Goal: Task Accomplishment & Management: Complete application form

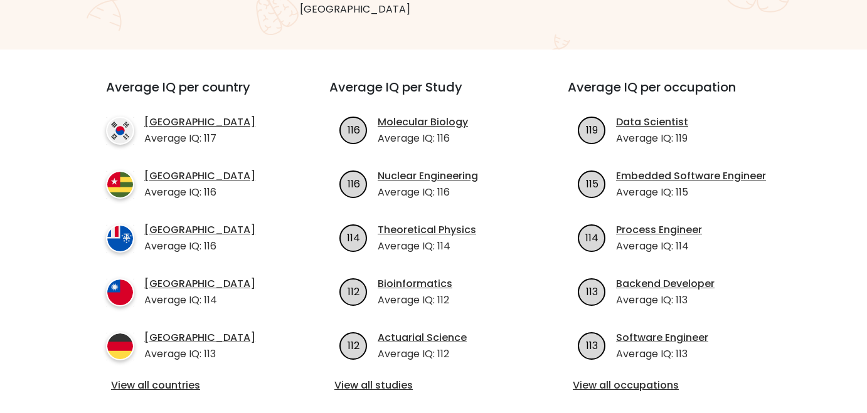
scroll to position [414, 0]
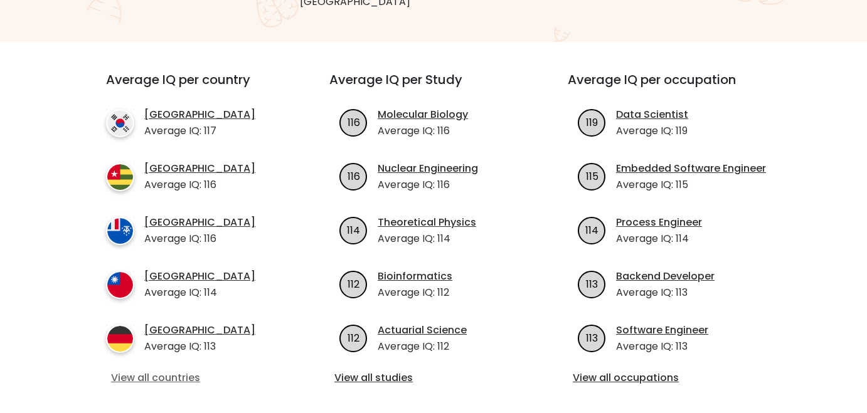
click at [151, 371] on link "View all countries" at bounding box center [195, 378] width 168 height 15
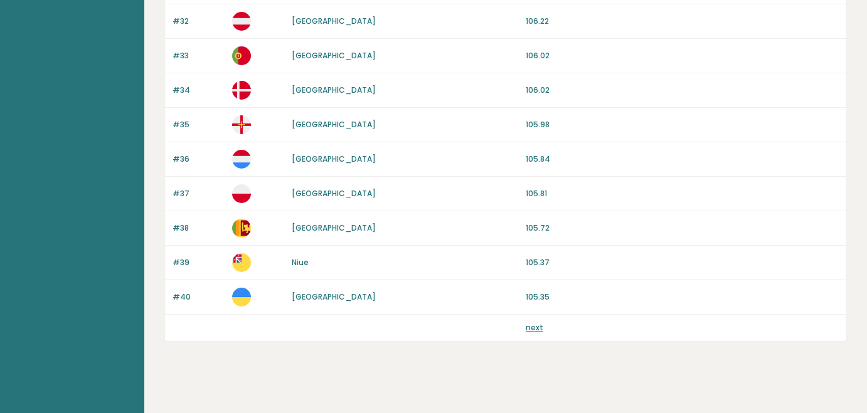
scroll to position [1215, 0]
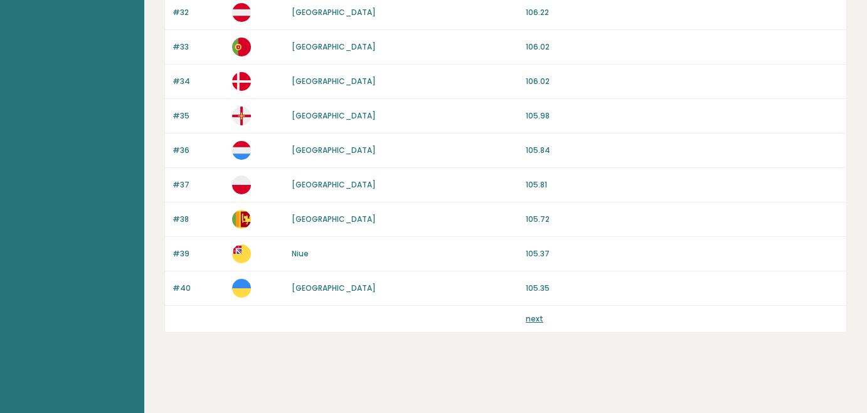
click at [535, 320] on link "next" at bounding box center [534, 319] width 18 height 11
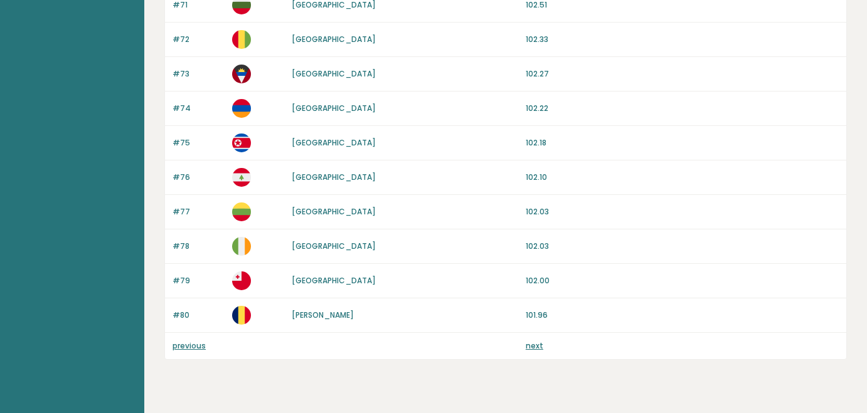
scroll to position [1196, 0]
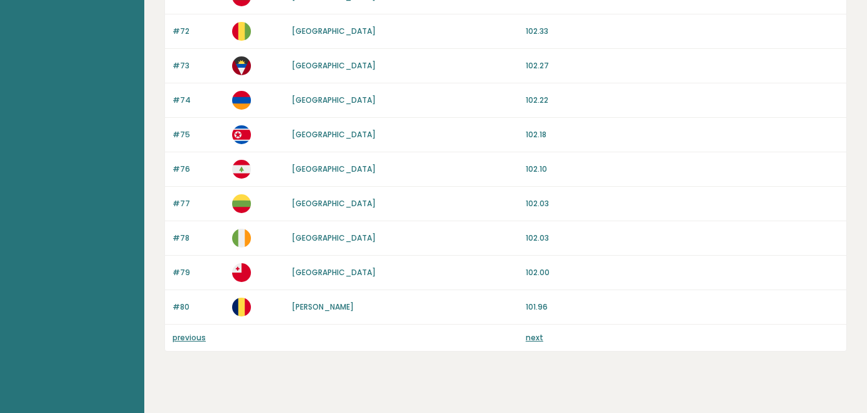
click at [525, 340] on link "next" at bounding box center [534, 337] width 18 height 11
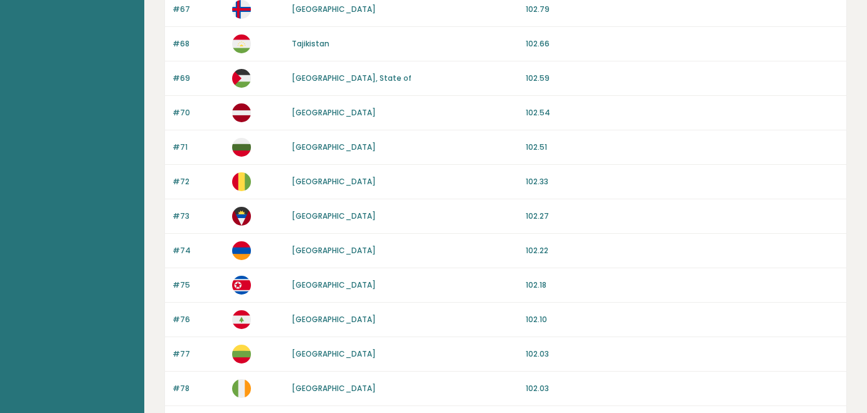
scroll to position [1121, 0]
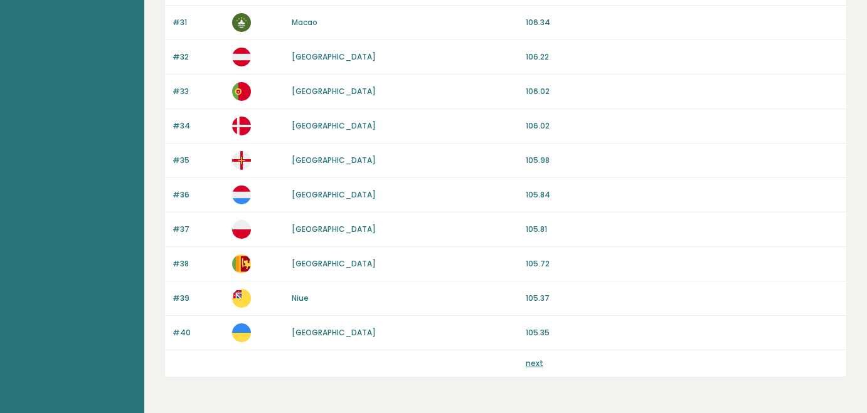
scroll to position [1200, 0]
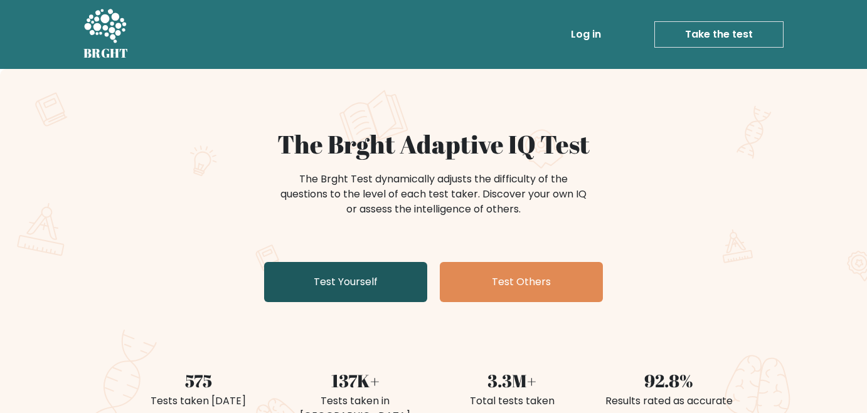
click at [352, 288] on link "Test Yourself" at bounding box center [345, 282] width 163 height 40
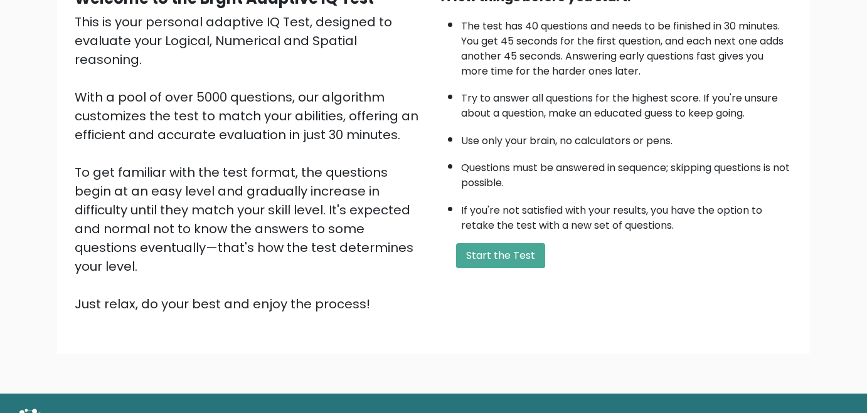
scroll to position [161, 0]
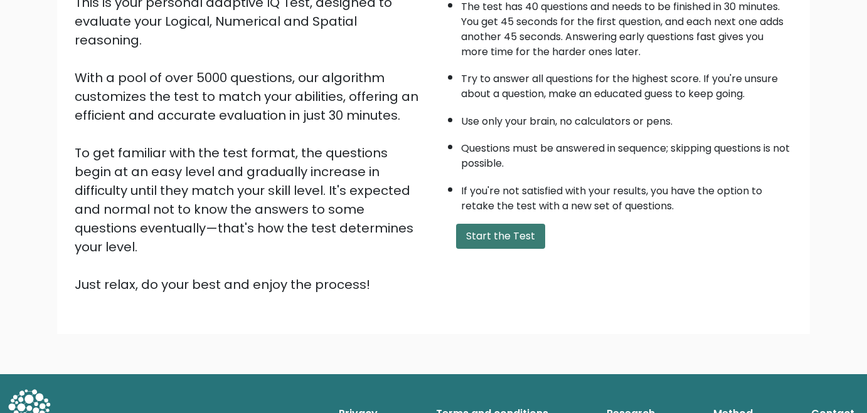
click at [501, 240] on button "Start the Test" at bounding box center [500, 236] width 89 height 25
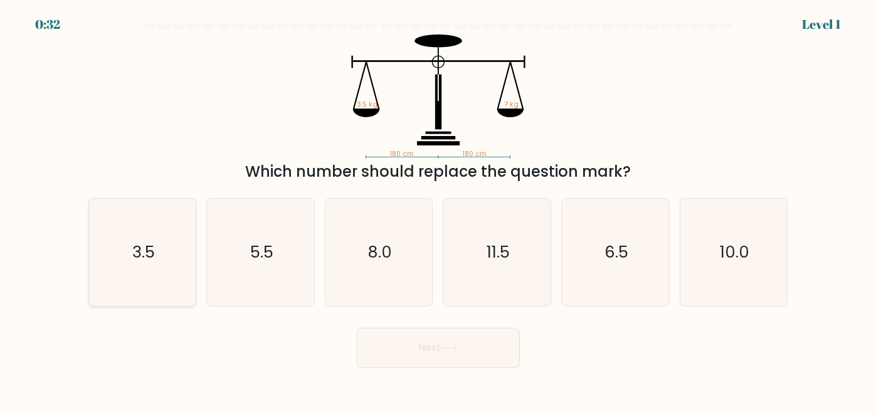
click at [155, 257] on icon "3.5" at bounding box center [142, 252] width 107 height 107
click at [438, 210] on input "a. 3.5" at bounding box center [438, 208] width 1 height 3
radio input "true"
click at [435, 338] on button "Next" at bounding box center [438, 348] width 163 height 40
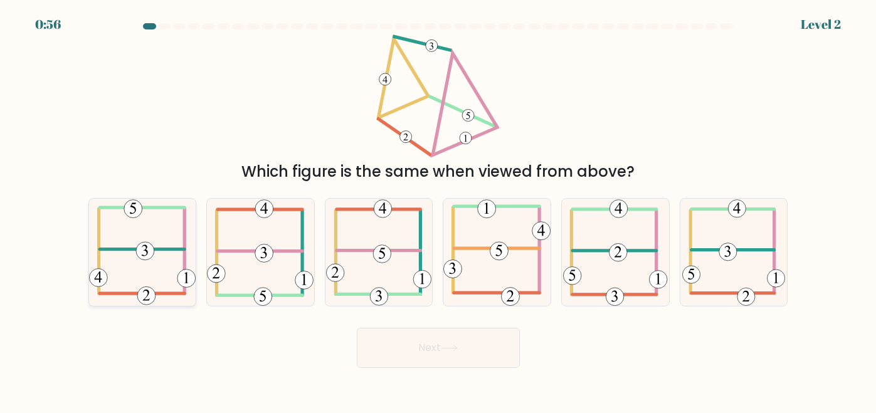
click at [161, 252] on icon at bounding box center [142, 252] width 107 height 107
click at [438, 210] on input "a." at bounding box center [438, 208] width 1 height 3
radio input "true"
click at [399, 352] on button "Next" at bounding box center [438, 348] width 163 height 40
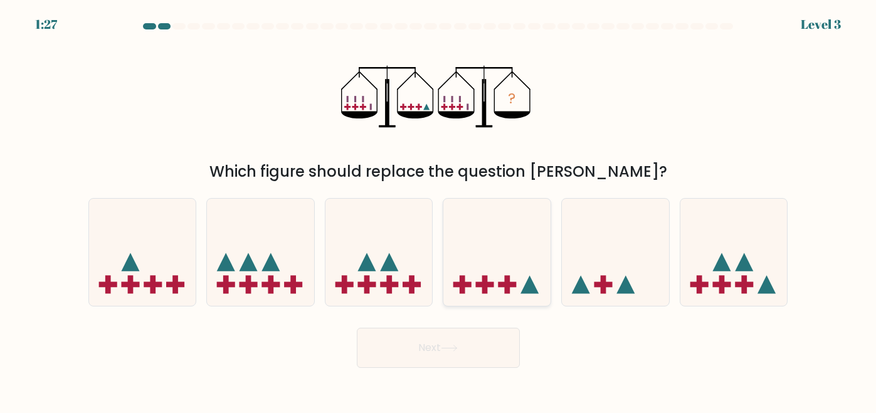
click at [512, 271] on icon at bounding box center [496, 252] width 107 height 88
click at [439, 210] on input "d." at bounding box center [438, 208] width 1 height 3
radio input "true"
click at [462, 345] on button "Next" at bounding box center [438, 348] width 163 height 40
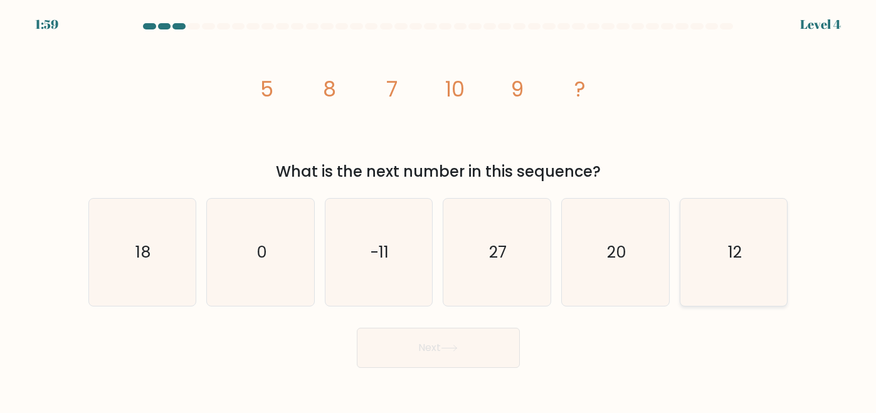
click at [737, 251] on text "12" at bounding box center [735, 252] width 14 height 23
click at [439, 210] on input "f. 12" at bounding box center [438, 208] width 1 height 3
radio input "true"
click at [469, 345] on button "Next" at bounding box center [438, 348] width 163 height 40
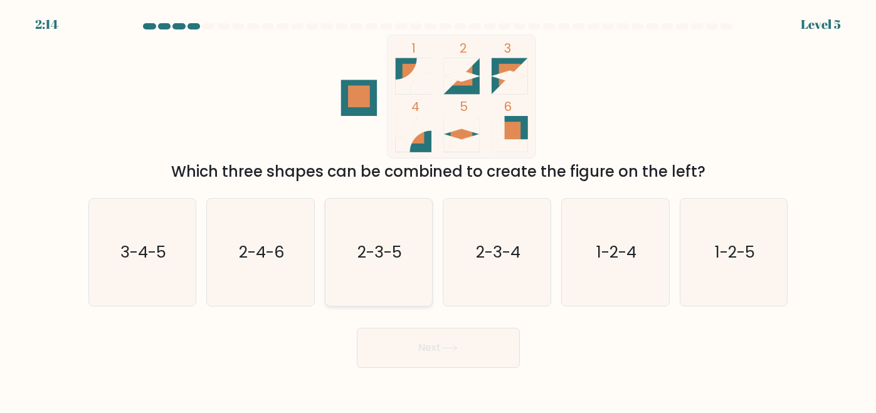
click at [385, 251] on text "2-3-5" at bounding box center [379, 252] width 45 height 23
click at [438, 210] on input "c. 2-3-5" at bounding box center [438, 208] width 1 height 3
radio input "true"
click at [455, 356] on button "Next" at bounding box center [438, 348] width 163 height 40
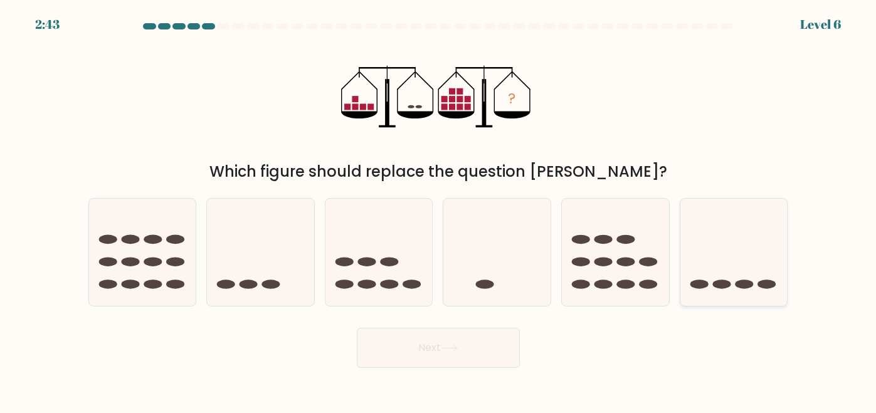
click at [747, 243] on icon at bounding box center [733, 252] width 107 height 88
click at [439, 210] on input "f." at bounding box center [438, 208] width 1 height 3
radio input "true"
click at [480, 344] on button "Next" at bounding box center [438, 348] width 163 height 40
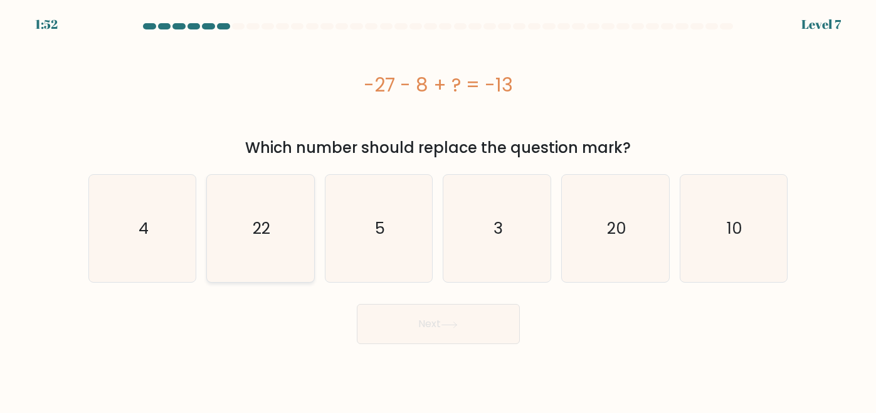
click at [285, 240] on icon "22" at bounding box center [260, 228] width 107 height 107
click at [438, 210] on input "b. 22" at bounding box center [438, 208] width 1 height 3
radio input "true"
click at [458, 332] on button "Next" at bounding box center [438, 324] width 163 height 40
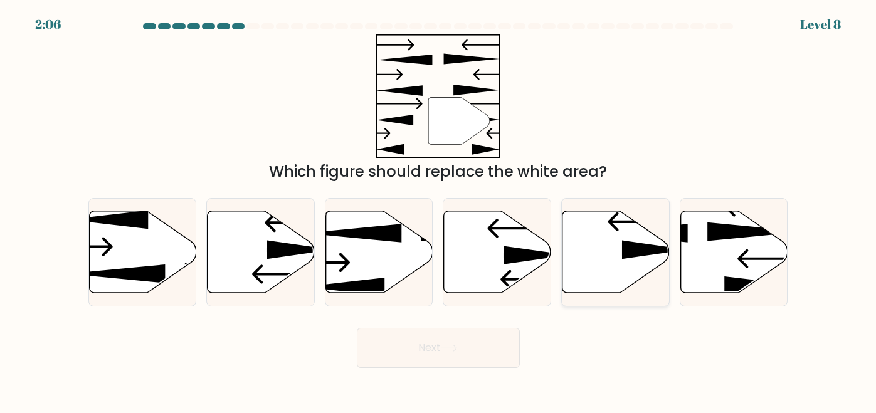
click at [621, 250] on icon at bounding box center [615, 252] width 107 height 82
click at [439, 210] on input "e." at bounding box center [438, 208] width 1 height 3
radio input "true"
click at [450, 357] on button "Next" at bounding box center [438, 348] width 163 height 40
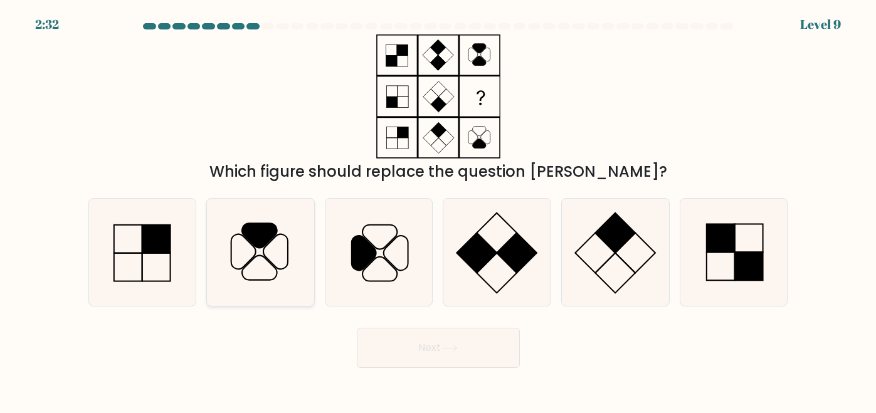
click at [268, 246] on icon at bounding box center [260, 252] width 107 height 107
click at [438, 210] on input "b." at bounding box center [438, 208] width 1 height 3
radio input "true"
click at [444, 351] on button "Next" at bounding box center [438, 348] width 163 height 40
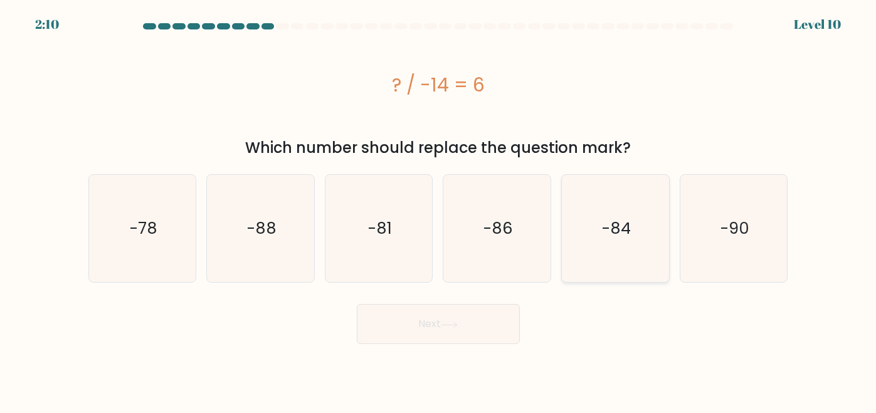
click at [607, 236] on text "-84" at bounding box center [616, 228] width 29 height 23
click at [439, 210] on input "e. -84" at bounding box center [438, 208] width 1 height 3
radio input "true"
click at [485, 329] on button "Next" at bounding box center [438, 324] width 163 height 40
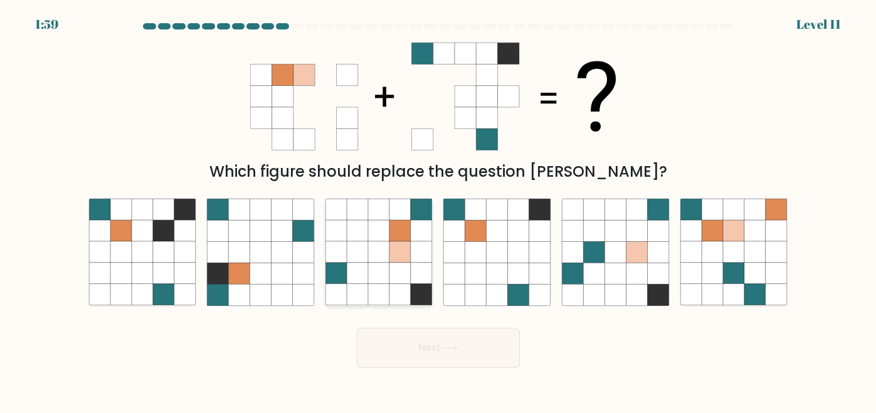
click at [404, 277] on icon at bounding box center [399, 273] width 21 height 21
click at [438, 210] on input "c." at bounding box center [438, 208] width 1 height 3
radio input "true"
click at [471, 346] on button "Next" at bounding box center [438, 348] width 163 height 40
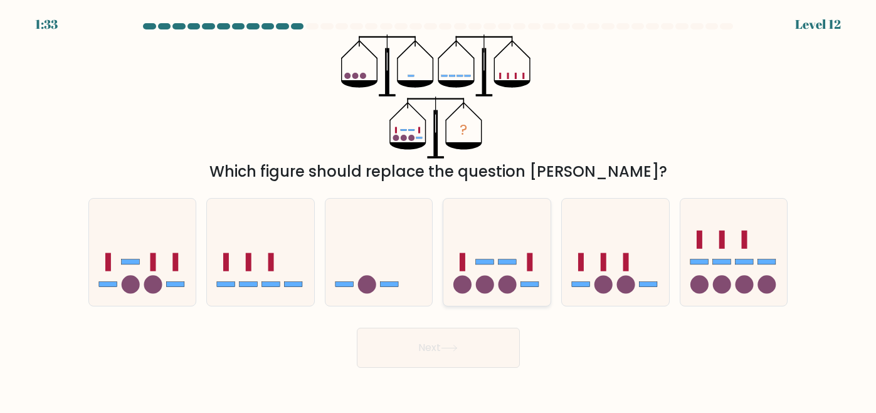
click at [505, 280] on circle at bounding box center [507, 285] width 18 height 18
click at [439, 210] on input "d." at bounding box center [438, 208] width 1 height 3
radio input "true"
click at [492, 347] on button "Next" at bounding box center [438, 348] width 163 height 40
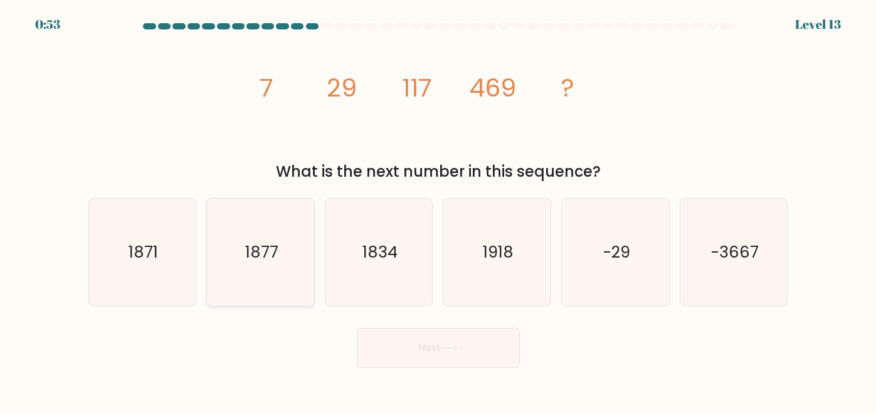
click at [274, 261] on text "1877" at bounding box center [261, 252] width 33 height 23
click at [438, 210] on input "b. 1877" at bounding box center [438, 208] width 1 height 3
radio input "true"
click at [452, 340] on button "Next" at bounding box center [438, 348] width 163 height 40
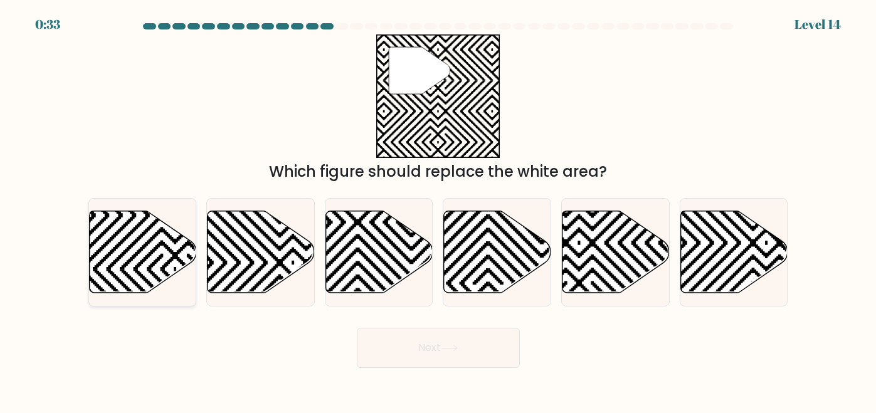
click at [156, 258] on icon at bounding box center [142, 252] width 107 height 82
click at [438, 210] on input "a." at bounding box center [438, 208] width 1 height 3
radio input "true"
click at [425, 354] on button "Next" at bounding box center [438, 348] width 163 height 40
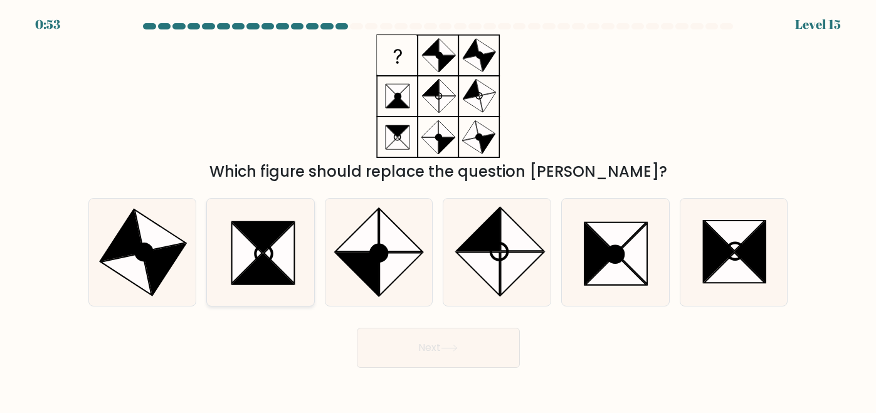
click at [265, 261] on icon at bounding box center [263, 254] width 16 height 16
click at [438, 210] on input "b." at bounding box center [438, 208] width 1 height 3
radio input "true"
click at [147, 276] on icon at bounding box center [125, 274] width 51 height 42
click at [438, 210] on input "a." at bounding box center [438, 208] width 1 height 3
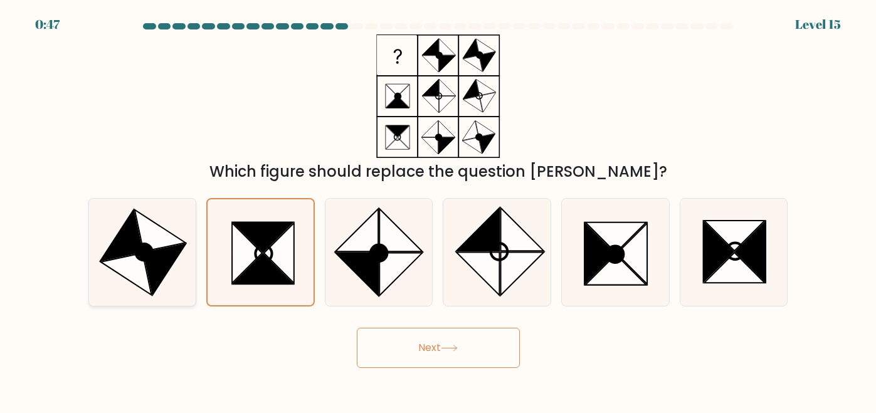
radio input "true"
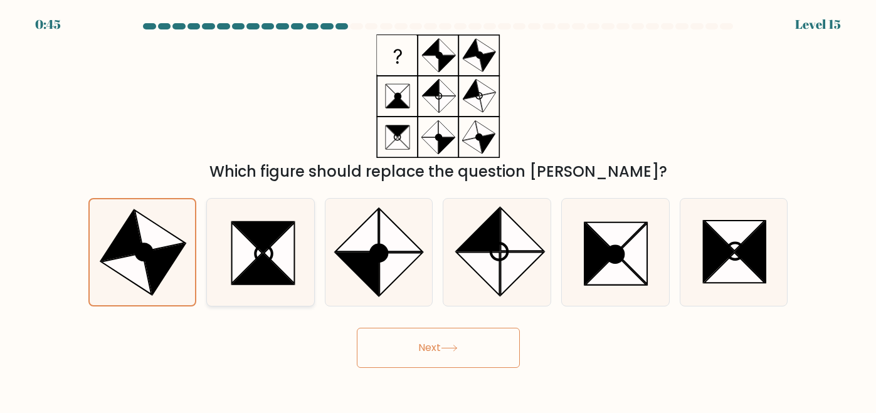
click at [282, 283] on icon at bounding box center [263, 269] width 61 height 30
click at [438, 210] on input "b." at bounding box center [438, 208] width 1 height 3
radio input "true"
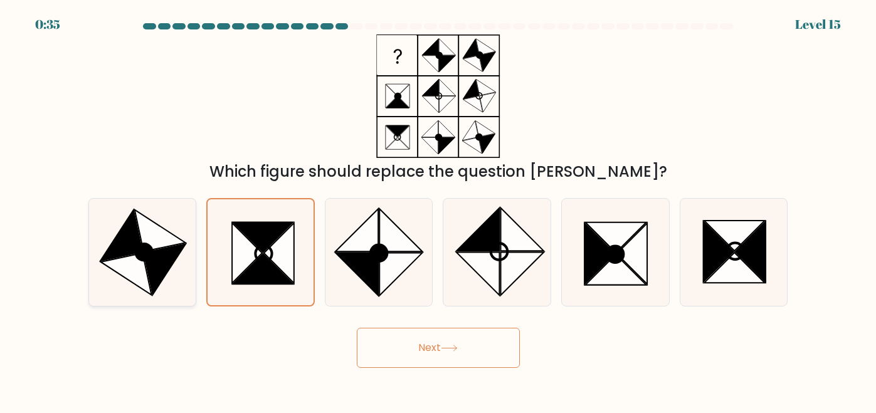
click at [130, 270] on icon at bounding box center [125, 274] width 51 height 42
click at [438, 210] on input "a." at bounding box center [438, 208] width 1 height 3
radio input "true"
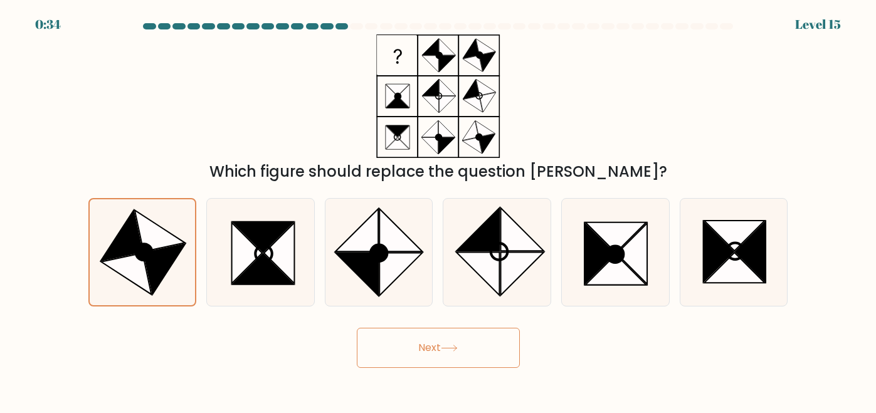
click at [449, 346] on icon at bounding box center [449, 348] width 17 height 7
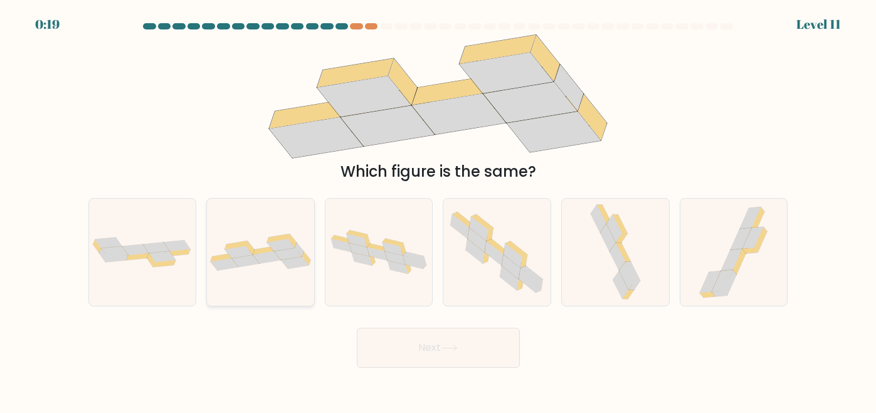
click at [277, 272] on div at bounding box center [260, 252] width 108 height 108
click at [438, 210] on input "b." at bounding box center [438, 208] width 1 height 3
radio input "true"
click at [420, 345] on button "Next" at bounding box center [438, 348] width 163 height 40
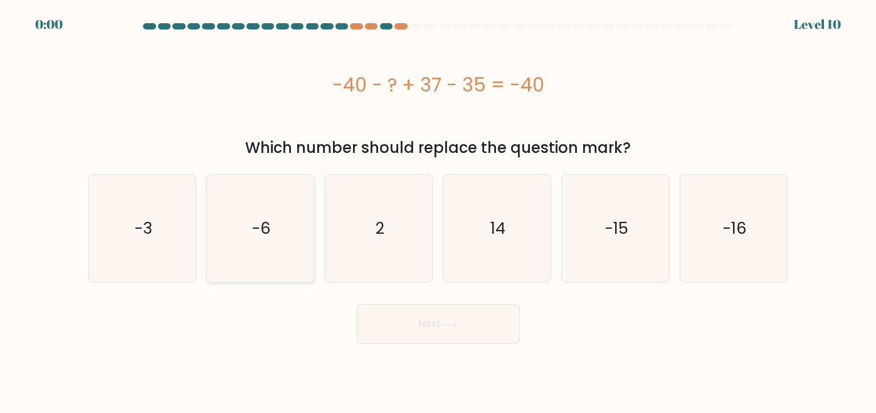
drag, startPoint x: 238, startPoint y: 250, endPoint x: 288, endPoint y: 276, distance: 56.7
click at [239, 253] on icon "-6" at bounding box center [260, 228] width 107 height 107
click at [438, 210] on input "b. -6" at bounding box center [438, 208] width 1 height 3
radio input "true"
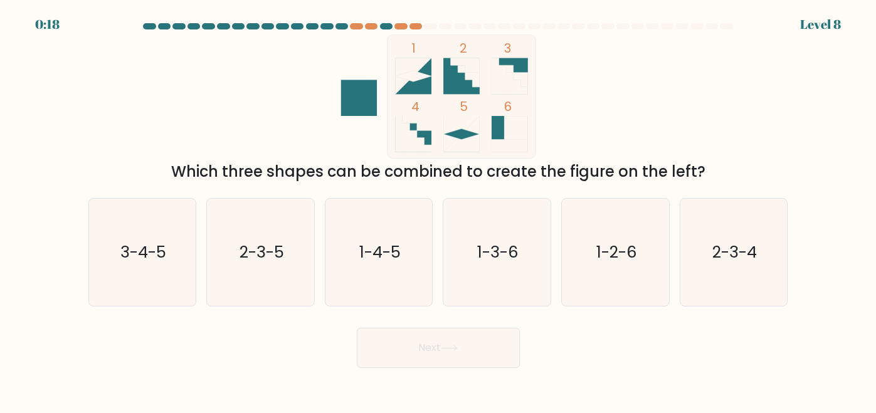
drag, startPoint x: 724, startPoint y: 285, endPoint x: 672, endPoint y: 300, distance: 53.8
click at [724, 284] on icon "2-3-4" at bounding box center [733, 252] width 107 height 107
click at [439, 210] on input "f. 2-3-4" at bounding box center [438, 208] width 1 height 3
radio input "true"
click at [493, 344] on button "Next" at bounding box center [438, 348] width 163 height 40
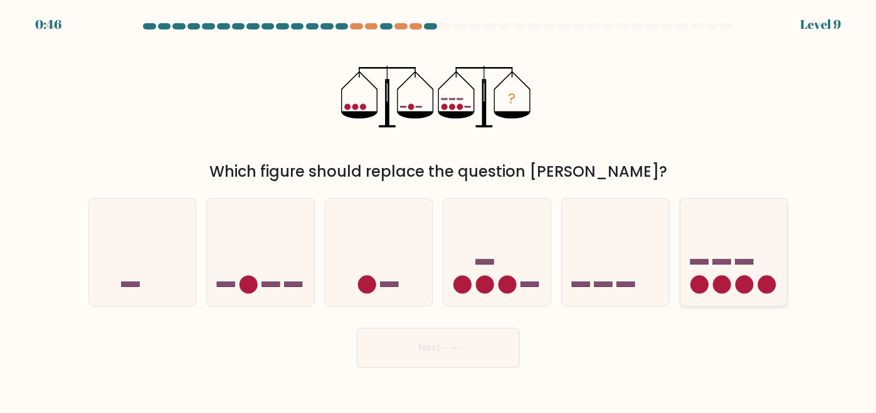
click at [743, 289] on circle at bounding box center [745, 285] width 18 height 18
click at [439, 210] on input "f." at bounding box center [438, 208] width 1 height 3
radio input "true"
click at [490, 347] on button "Next" at bounding box center [438, 348] width 163 height 40
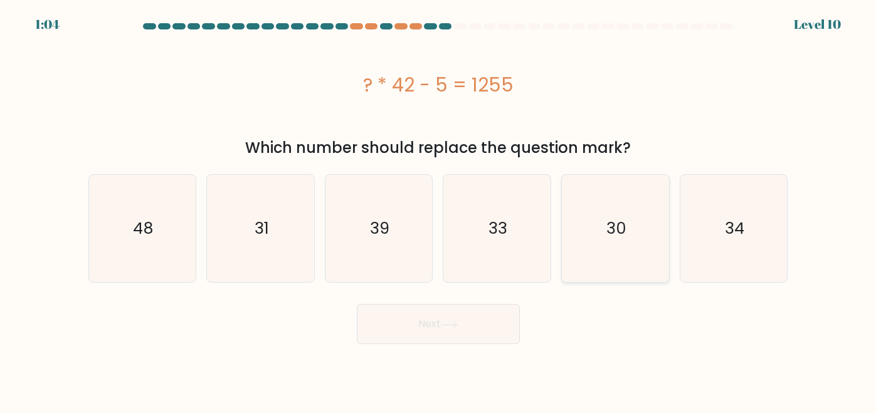
click at [620, 268] on icon "30" at bounding box center [615, 228] width 107 height 107
click at [439, 210] on input "e. 30" at bounding box center [438, 208] width 1 height 3
radio input "true"
click at [490, 321] on button "Next" at bounding box center [438, 324] width 163 height 40
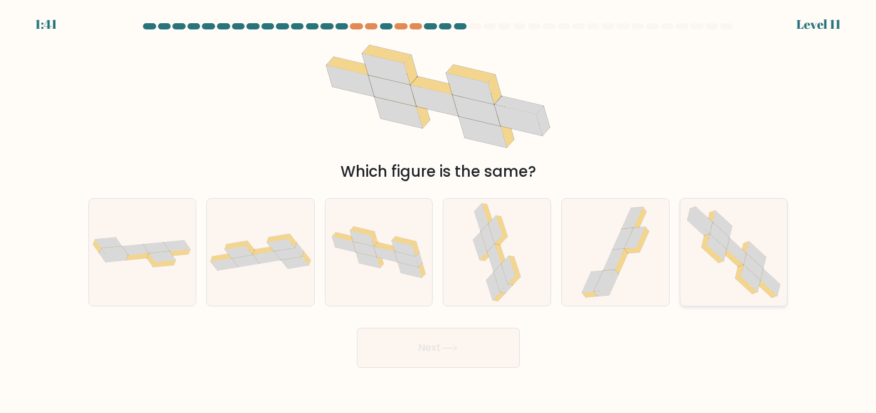
click at [724, 278] on icon at bounding box center [733, 252] width 107 height 105
click at [439, 210] on input "f." at bounding box center [438, 208] width 1 height 3
radio input "true"
click at [486, 337] on button "Next" at bounding box center [438, 348] width 163 height 40
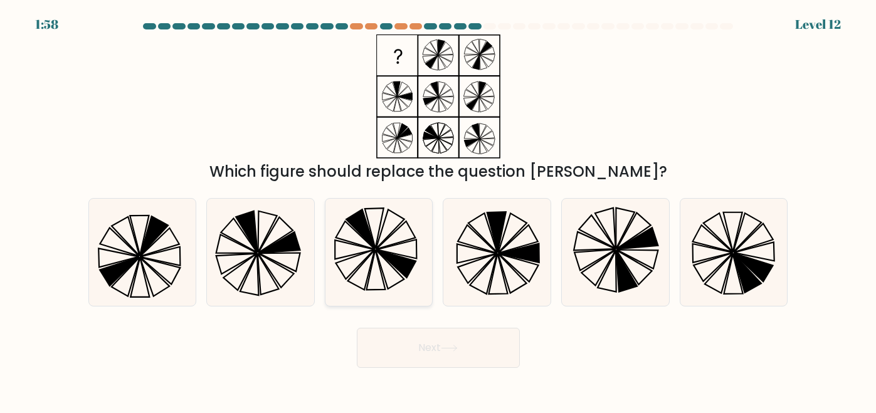
click at [399, 253] on icon at bounding box center [378, 252] width 107 height 107
click at [438, 210] on input "c." at bounding box center [438, 208] width 1 height 3
radio input "true"
click at [457, 347] on icon at bounding box center [449, 348] width 17 height 7
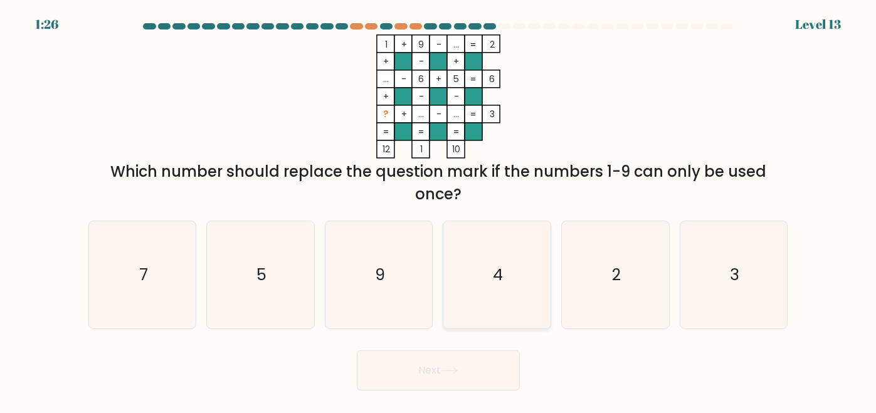
click at [492, 272] on icon "4" at bounding box center [496, 274] width 107 height 107
click at [439, 210] on input "d. 4" at bounding box center [438, 208] width 1 height 3
radio input "true"
click at [453, 367] on button "Next" at bounding box center [438, 371] width 163 height 40
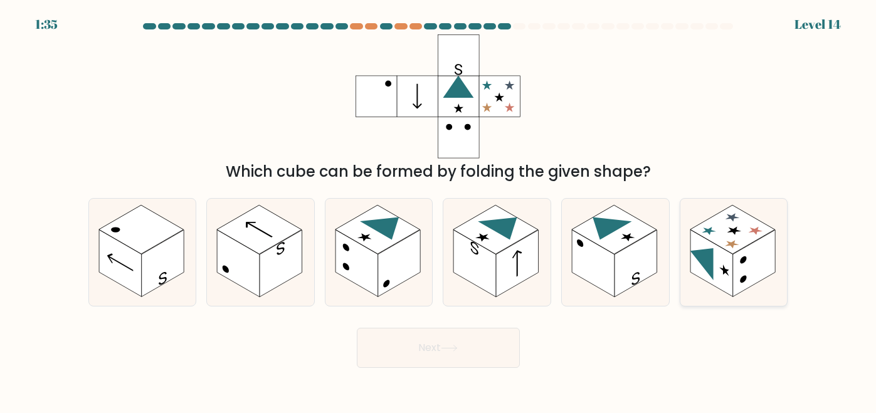
click at [756, 268] on rect at bounding box center [754, 263] width 43 height 67
click at [439, 210] on input "f." at bounding box center [438, 208] width 1 height 3
radio input "true"
click at [482, 340] on button "Next" at bounding box center [438, 348] width 163 height 40
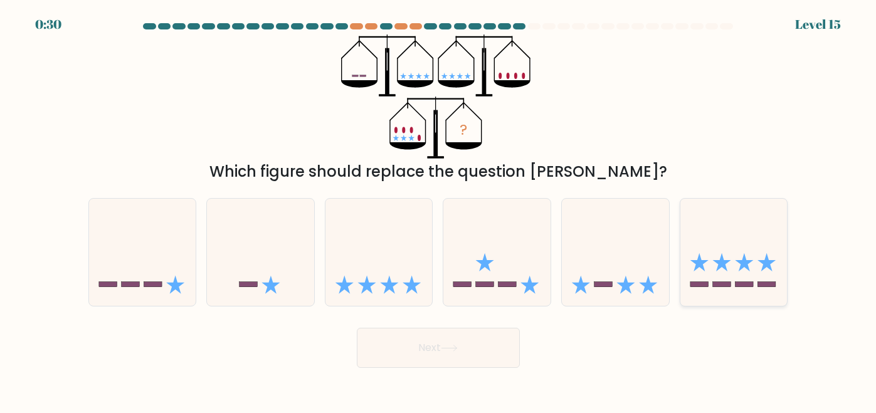
click at [705, 273] on icon at bounding box center [733, 252] width 107 height 88
click at [439, 210] on input "f." at bounding box center [438, 208] width 1 height 3
radio input "true"
click at [481, 345] on button "Next" at bounding box center [438, 348] width 163 height 40
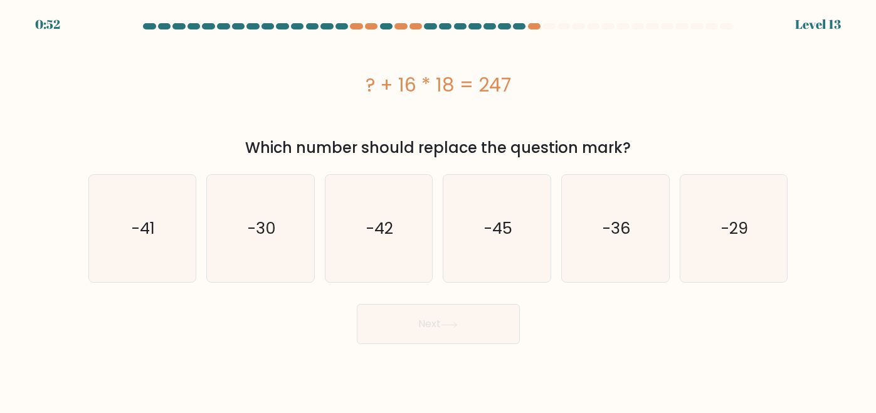
drag, startPoint x: 616, startPoint y: 267, endPoint x: 553, endPoint y: 288, distance: 66.2
click at [615, 267] on icon "-36" at bounding box center [615, 228] width 107 height 107
click at [439, 210] on input "e. -36" at bounding box center [438, 208] width 1 height 3
radio input "true"
click at [449, 325] on icon at bounding box center [448, 325] width 15 height 6
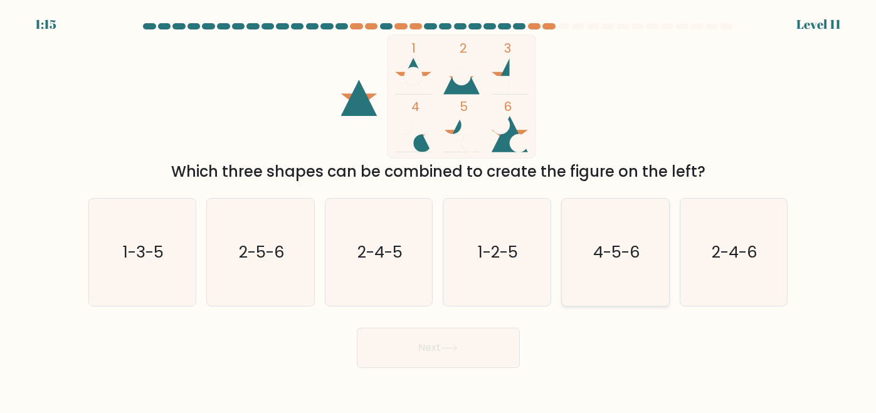
click at [623, 277] on icon "4-5-6" at bounding box center [615, 252] width 107 height 107
click at [439, 210] on input "e. 4-5-6" at bounding box center [438, 208] width 1 height 3
radio input "true"
click at [490, 334] on button "Next" at bounding box center [438, 348] width 163 height 40
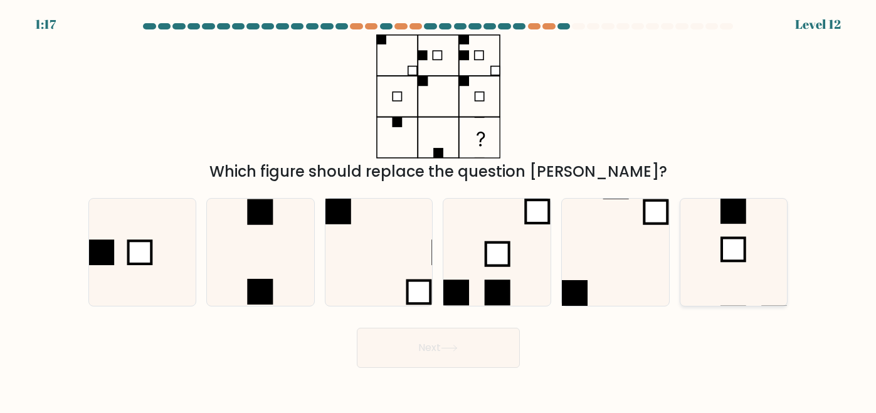
click at [729, 253] on rect at bounding box center [733, 249] width 23 height 23
click at [439, 210] on input "f." at bounding box center [438, 208] width 1 height 3
radio input "true"
click at [492, 344] on button "Next" at bounding box center [438, 348] width 163 height 40
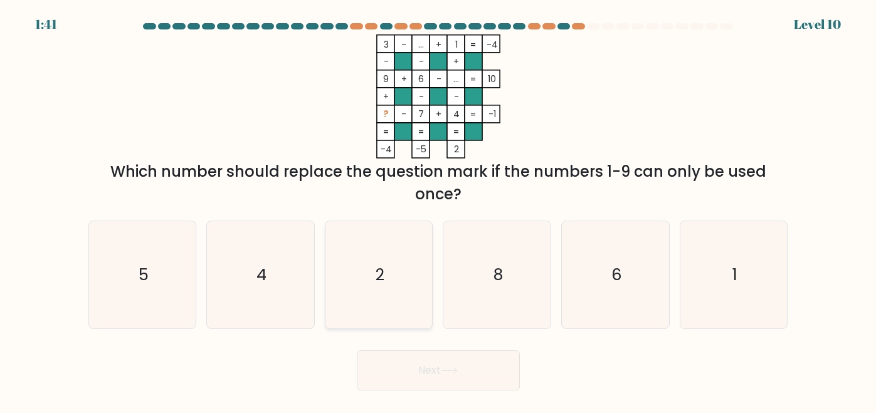
click at [392, 250] on icon "2" at bounding box center [378, 274] width 107 height 107
click at [438, 210] on input "c. 2" at bounding box center [438, 208] width 1 height 3
radio input "true"
drag, startPoint x: 459, startPoint y: 360, endPoint x: 446, endPoint y: 374, distance: 19.1
click at [446, 376] on button "Next" at bounding box center [438, 371] width 163 height 40
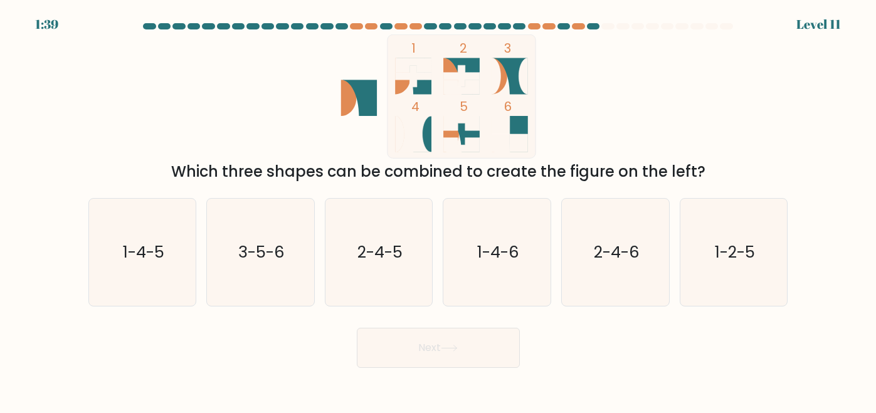
click at [446, 369] on body "1:39 Level 11" at bounding box center [438, 206] width 876 height 413
click at [386, 260] on text "2-4-5" at bounding box center [379, 252] width 45 height 23
click at [438, 210] on input "c. 2-4-5" at bounding box center [438, 208] width 1 height 3
radio input "true"
click at [459, 362] on button "Next" at bounding box center [438, 348] width 163 height 40
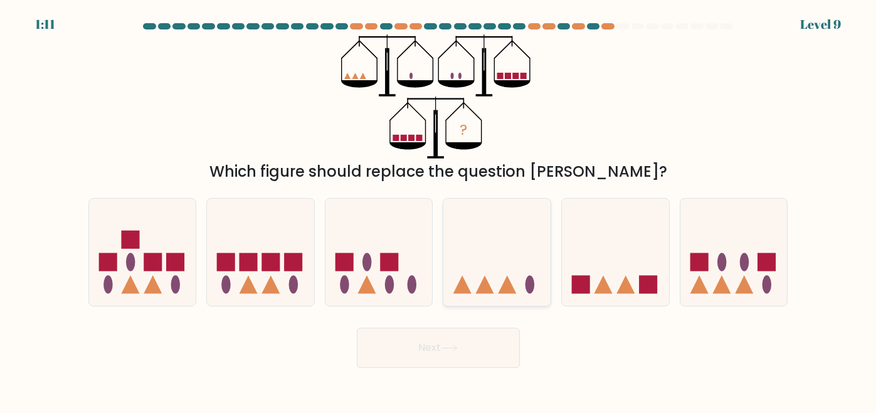
click at [518, 258] on icon at bounding box center [496, 252] width 107 height 88
click at [439, 210] on input "d." at bounding box center [438, 208] width 1 height 3
radio input "true"
click at [492, 339] on button "Next" at bounding box center [438, 348] width 163 height 40
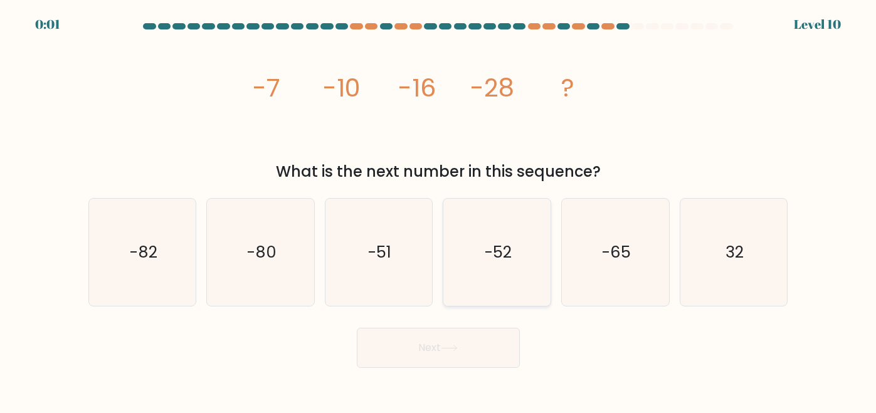
click at [473, 263] on icon "-52" at bounding box center [496, 252] width 107 height 107
click at [439, 210] on input "d. -52" at bounding box center [438, 208] width 1 height 3
radio input "true"
click at [494, 352] on button "Next" at bounding box center [438, 348] width 163 height 40
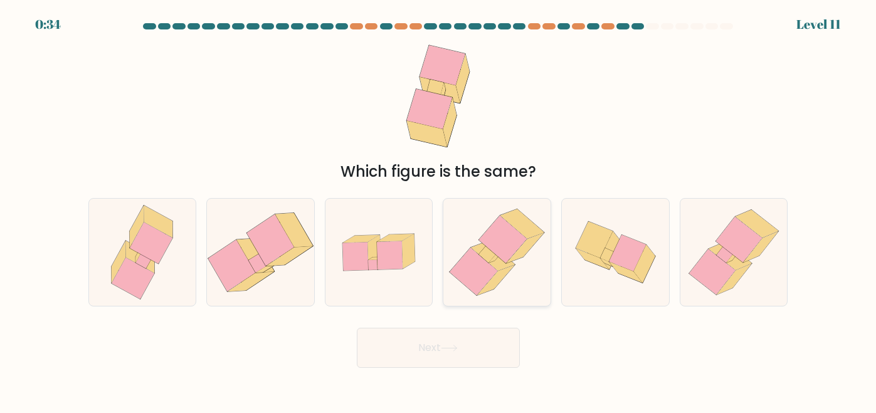
click at [522, 259] on icon at bounding box center [497, 252] width 105 height 107
click at [439, 210] on input "d." at bounding box center [438, 208] width 1 height 3
radio input "true"
click at [499, 344] on button "Next" at bounding box center [438, 348] width 163 height 40
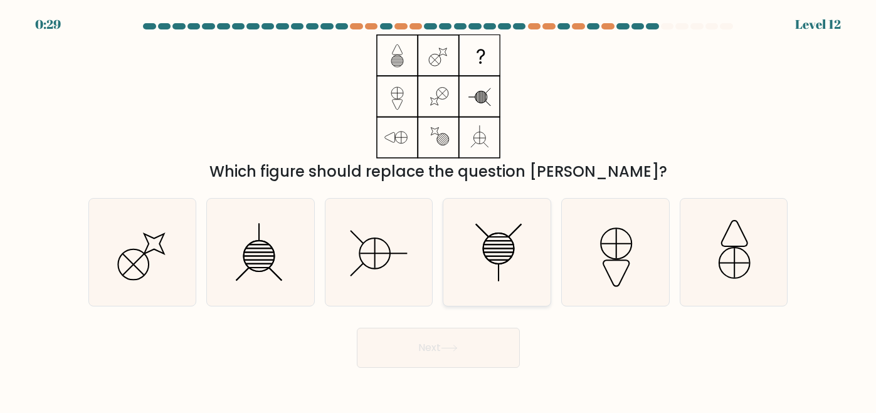
click at [517, 238] on icon at bounding box center [496, 252] width 107 height 107
click at [439, 210] on input "d." at bounding box center [438, 208] width 1 height 3
radio input "true"
click at [498, 343] on button "Next" at bounding box center [438, 348] width 163 height 40
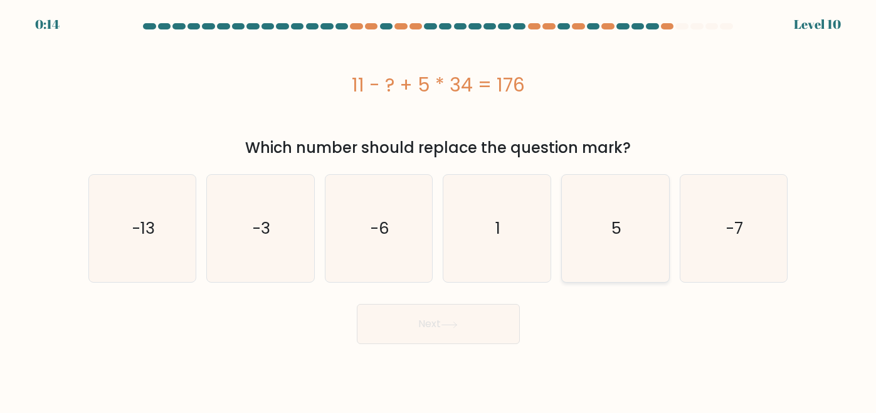
click at [633, 249] on icon "5" at bounding box center [615, 228] width 107 height 107
click at [439, 210] on input "e. 5" at bounding box center [438, 208] width 1 height 3
radio input "true"
click at [486, 325] on button "Next" at bounding box center [438, 324] width 163 height 40
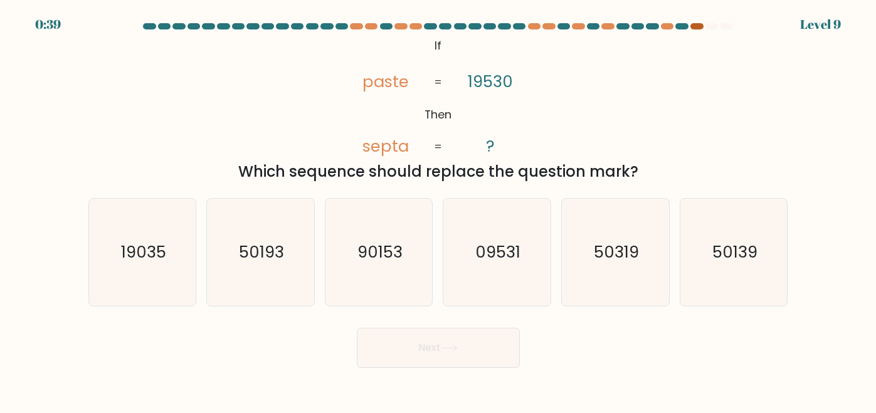
click at [699, 28] on div at bounding box center [696, 26] width 13 height 6
click at [259, 271] on icon "50193" at bounding box center [260, 252] width 107 height 107
click at [438, 210] on input "b. 50193" at bounding box center [438, 208] width 1 height 3
radio input "true"
click at [393, 339] on button "Next" at bounding box center [438, 348] width 163 height 40
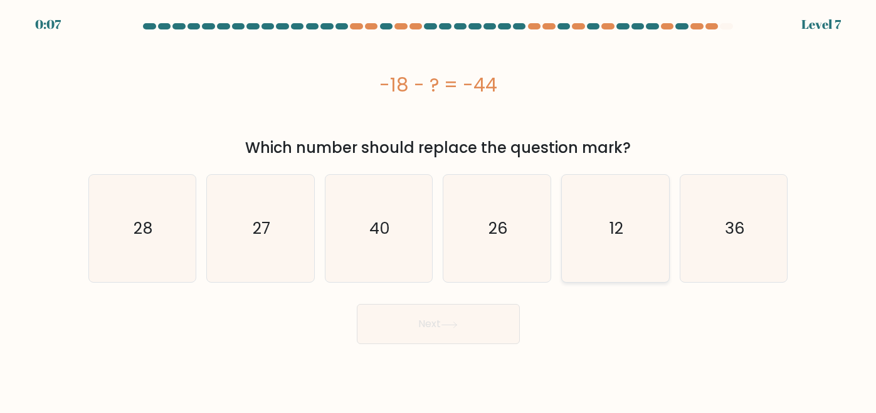
click at [636, 242] on icon "12" at bounding box center [615, 228] width 107 height 107
click at [439, 210] on input "e. 12" at bounding box center [438, 208] width 1 height 3
radio input "true"
click at [488, 335] on button "Next" at bounding box center [438, 324] width 163 height 40
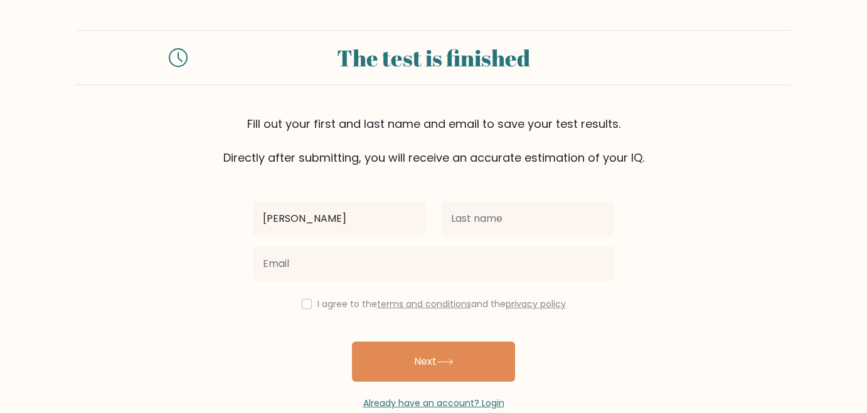
type input "[PERSON_NAME]"
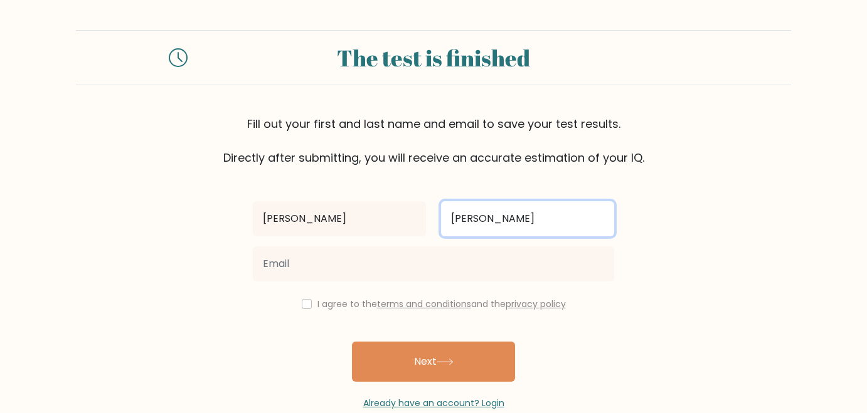
type input "[PERSON_NAME]"
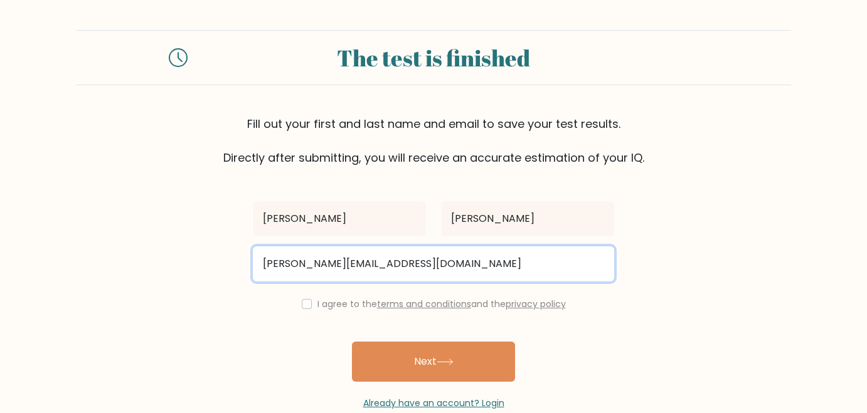
type input "[PERSON_NAME][EMAIL_ADDRESS][DOMAIN_NAME]"
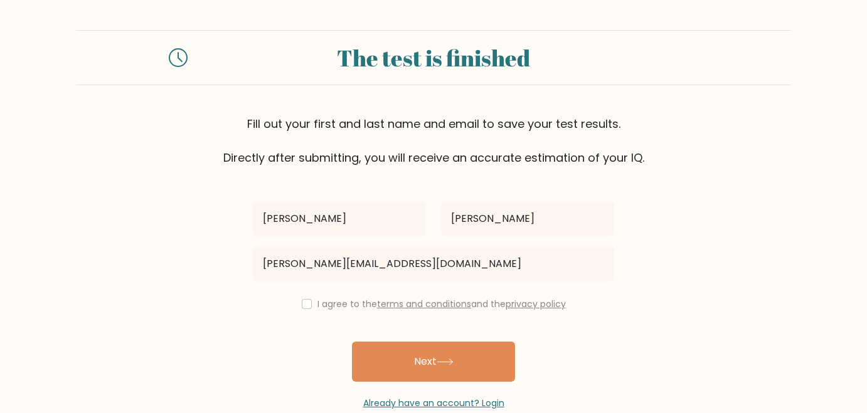
click at [735, 340] on form "The test is finished Fill out your first and last name and email to save your t…" at bounding box center [433, 220] width 867 height 380
click at [302, 302] on input "checkbox" at bounding box center [307, 304] width 10 height 10
checkbox input "true"
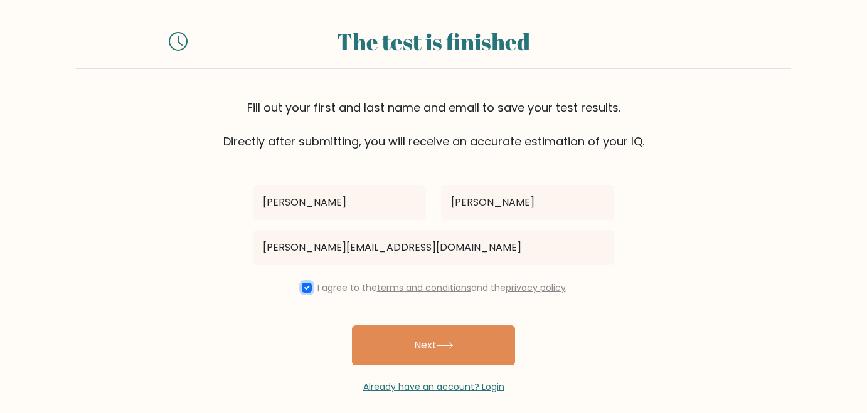
scroll to position [24, 0]
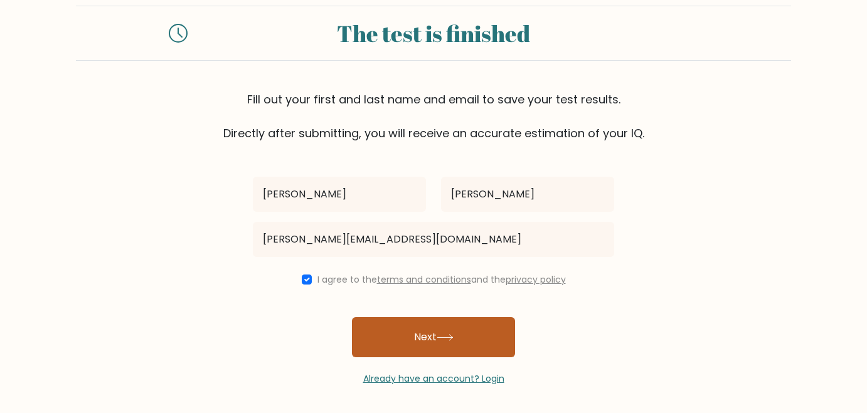
click at [473, 345] on button "Next" at bounding box center [433, 337] width 163 height 40
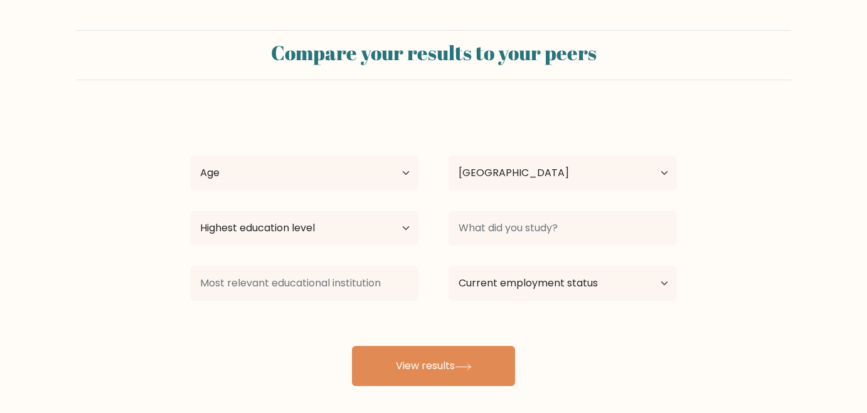
select select "US"
click at [401, 173] on select "Age Under [DEMOGRAPHIC_DATA] [DEMOGRAPHIC_DATA] [DEMOGRAPHIC_DATA] [DEMOGRAPHIC…" at bounding box center [304, 173] width 228 height 35
select select "25_34"
click at [190, 156] on select "Age Under [DEMOGRAPHIC_DATA] [DEMOGRAPHIC_DATA] [DEMOGRAPHIC_DATA] [DEMOGRAPHIC…" at bounding box center [304, 173] width 228 height 35
click at [680, 171] on div "Country [GEOGRAPHIC_DATA] [GEOGRAPHIC_DATA] [GEOGRAPHIC_DATA] [US_STATE] [GEOGR…" at bounding box center [562, 172] width 258 height 45
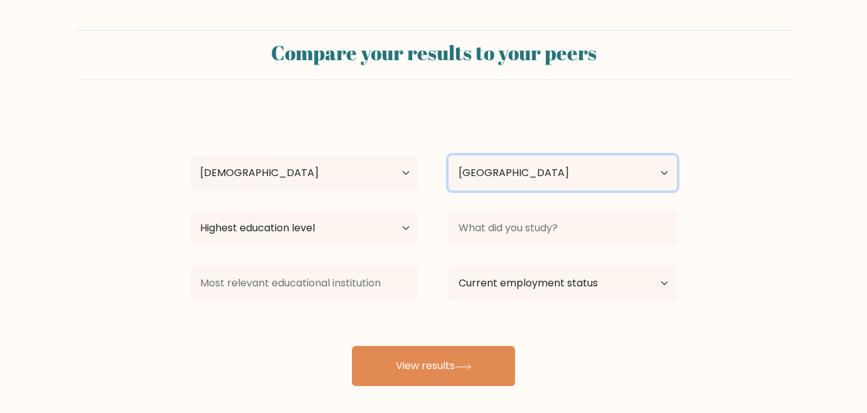
click at [653, 174] on select "Country [GEOGRAPHIC_DATA] [GEOGRAPHIC_DATA] [GEOGRAPHIC_DATA] [US_STATE] [GEOGR…" at bounding box center [562, 173] width 228 height 35
select select "GB"
click at [448, 156] on select "Country [GEOGRAPHIC_DATA] [GEOGRAPHIC_DATA] [GEOGRAPHIC_DATA] [US_STATE] [GEOGR…" at bounding box center [562, 173] width 228 height 35
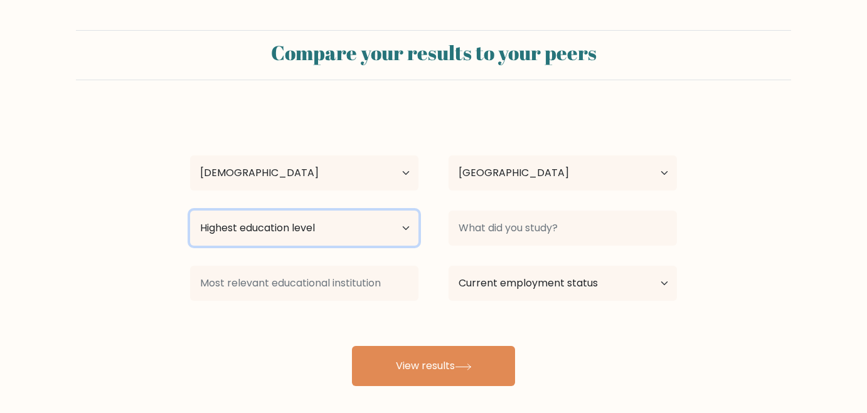
click at [413, 240] on select "Highest education level No schooling Primary Lower Secondary Upper Secondary Oc…" at bounding box center [304, 228] width 228 height 35
select select "upper_secondary"
click at [190, 211] on select "Highest education level No schooling Primary Lower Secondary Upper Secondary Oc…" at bounding box center [304, 228] width 228 height 35
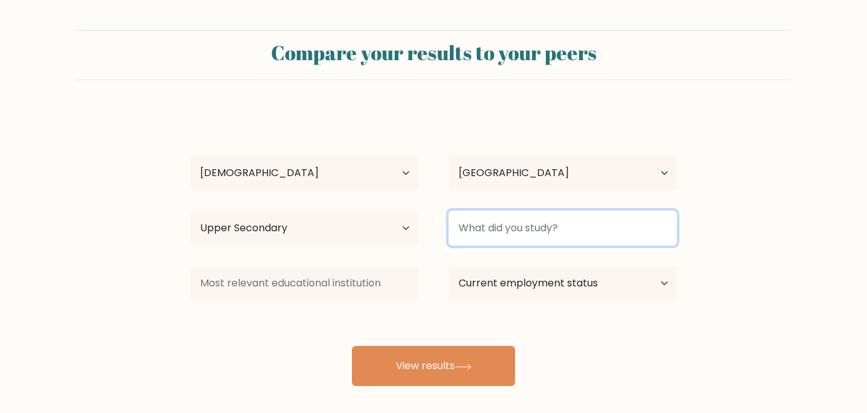
click at [655, 228] on input at bounding box center [562, 228] width 228 height 35
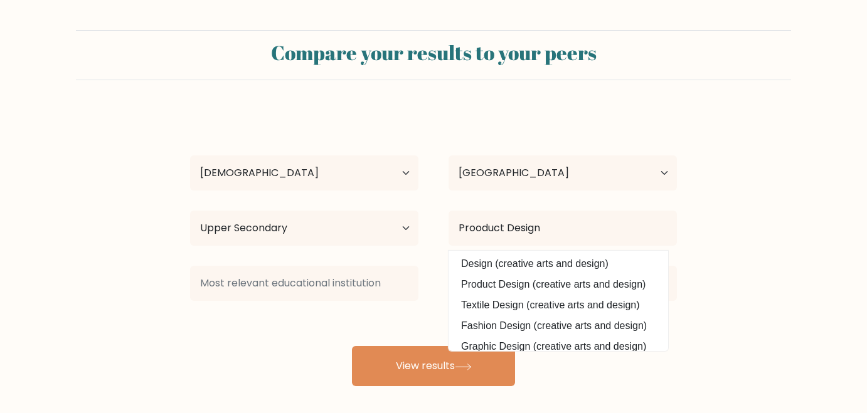
click at [600, 286] on option "Product Design (creative arts and design)" at bounding box center [557, 285] width 213 height 20
type input "Product Design"
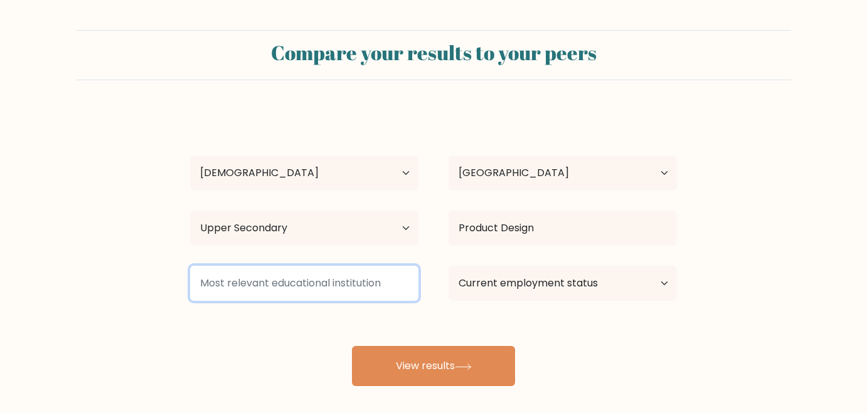
click at [391, 285] on input at bounding box center [304, 283] width 228 height 35
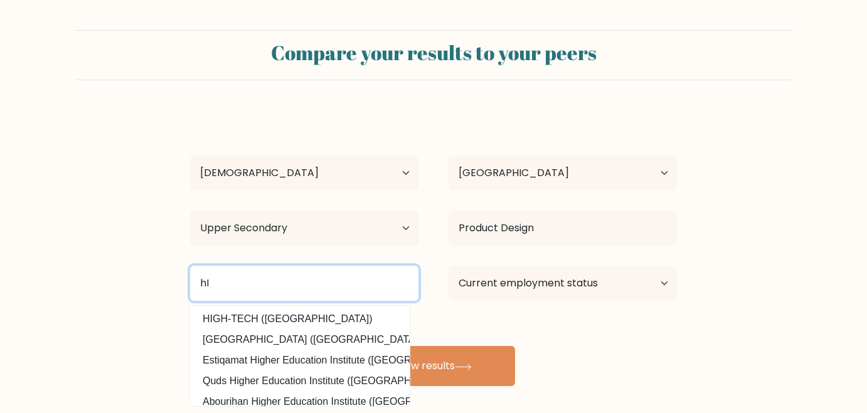
type input "h"
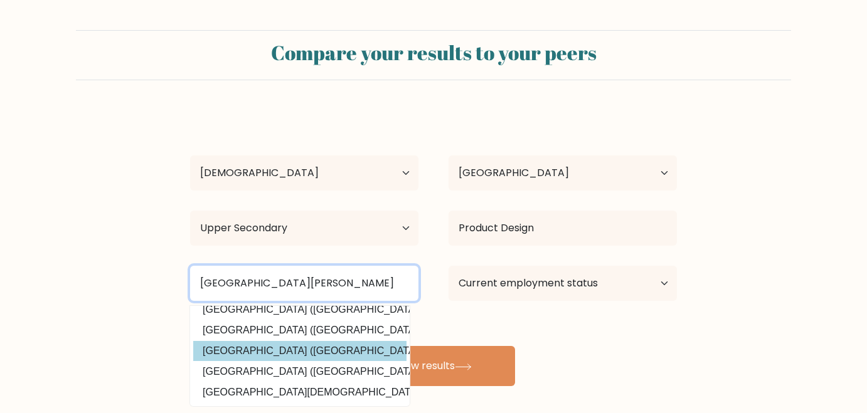
scroll to position [122, 0]
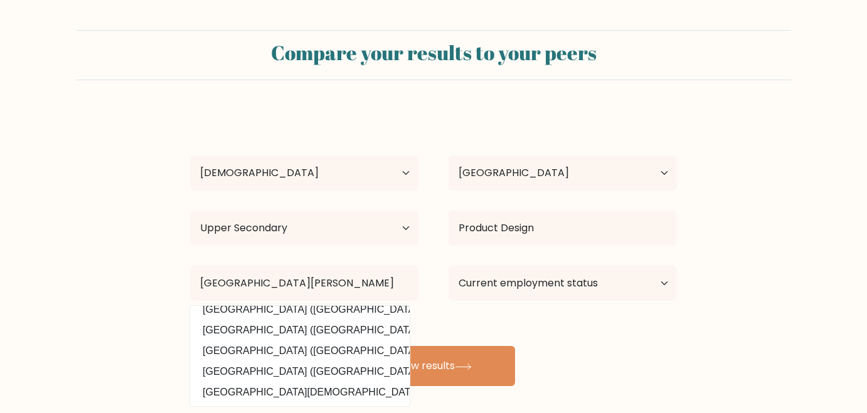
click at [446, 325] on div "[PERSON_NAME] Age Under [DEMOGRAPHIC_DATA] [DEMOGRAPHIC_DATA] [DEMOGRAPHIC_DATA…" at bounding box center [433, 248] width 502 height 276
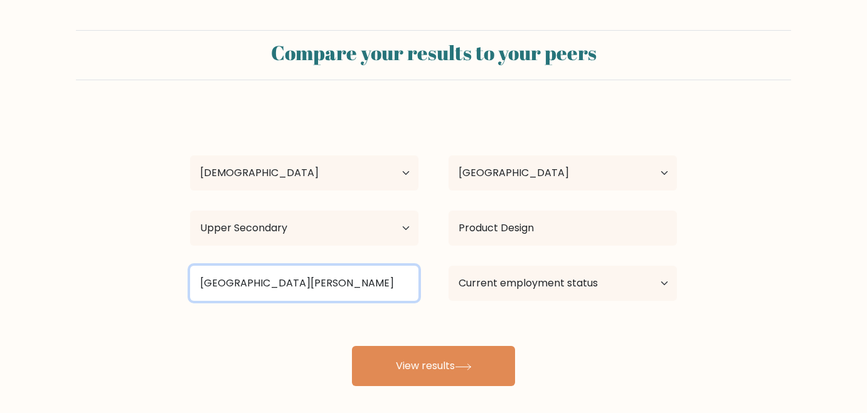
click at [349, 282] on input "[GEOGRAPHIC_DATA][PERSON_NAME]" at bounding box center [304, 283] width 228 height 35
type input "G"
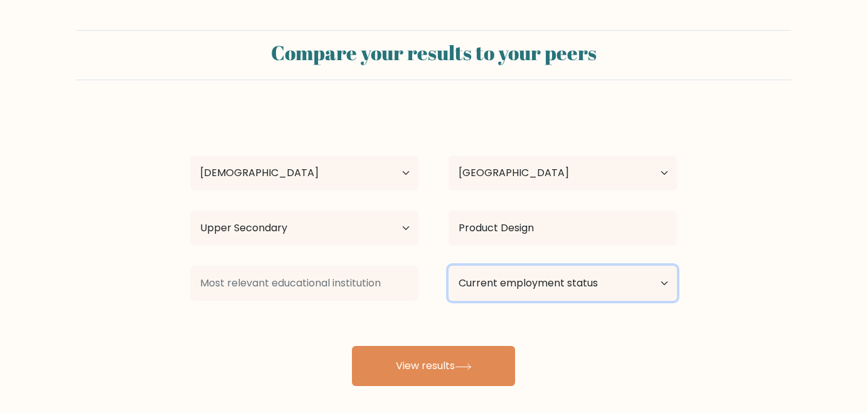
click at [665, 285] on select "Current employment status Employed Student Retired Other / prefer not to answer" at bounding box center [562, 283] width 228 height 35
select select "other"
click at [448, 266] on select "Current employment status Employed Student Retired Other / prefer not to answer" at bounding box center [562, 283] width 228 height 35
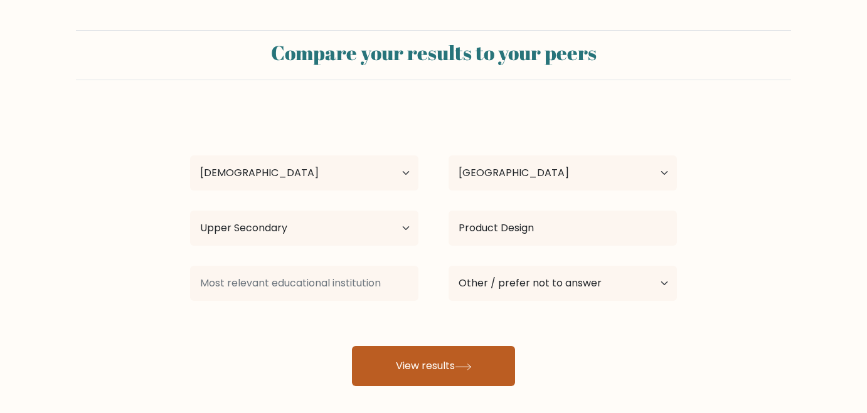
click at [472, 365] on icon at bounding box center [463, 367] width 17 height 7
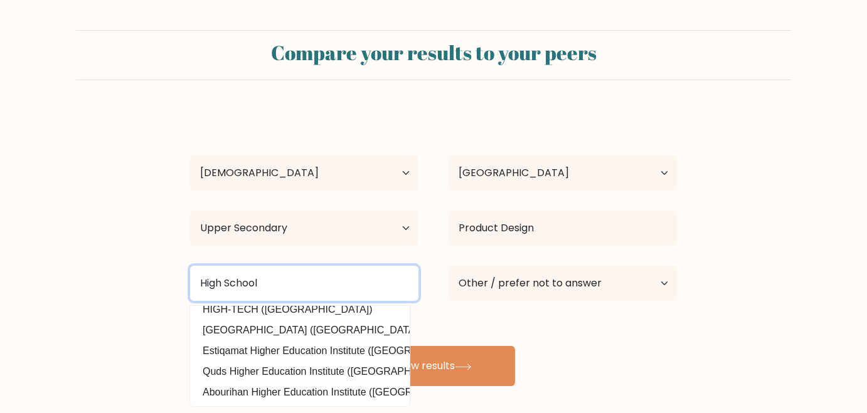
type input "High School"
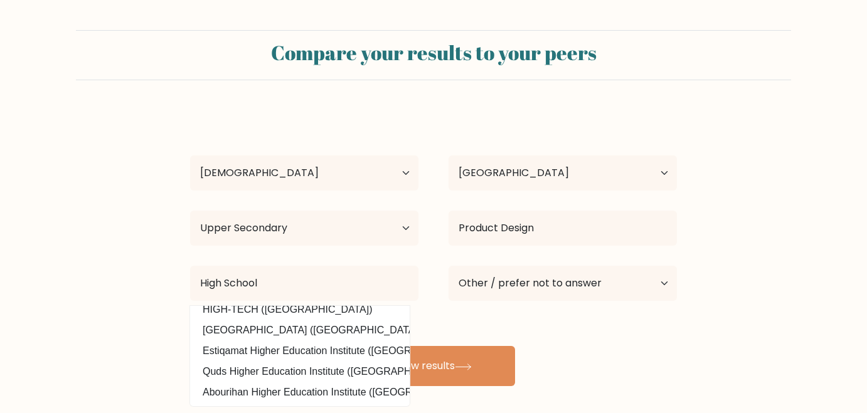
click at [650, 379] on div "[PERSON_NAME] Age Under [DEMOGRAPHIC_DATA] [DEMOGRAPHIC_DATA] [DEMOGRAPHIC_DATA…" at bounding box center [433, 248] width 502 height 276
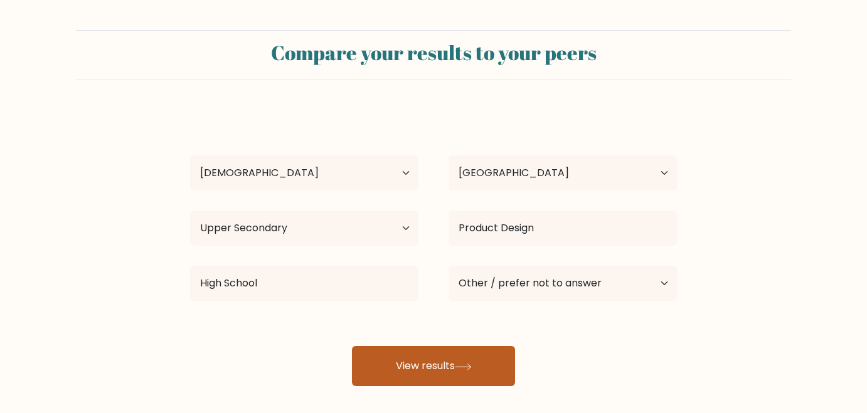
click at [489, 366] on button "View results" at bounding box center [433, 366] width 163 height 40
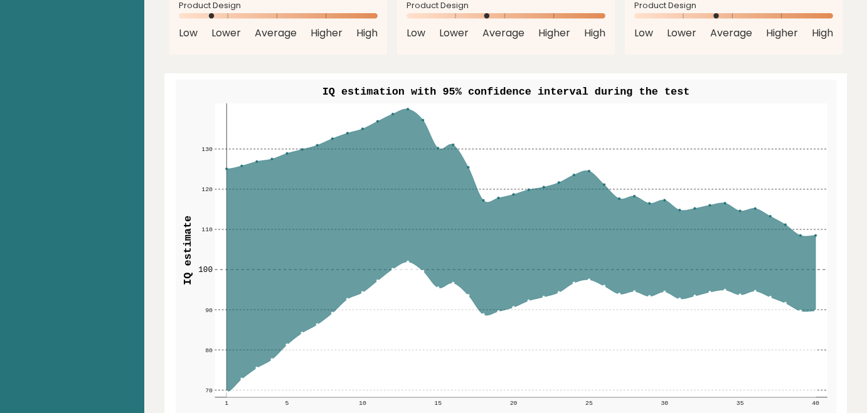
scroll to position [1449, 0]
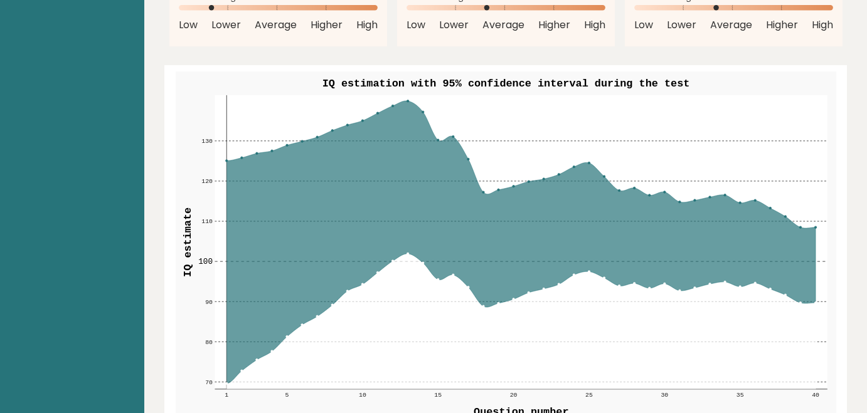
click at [548, 150] on icon at bounding box center [520, 242] width 589 height 283
click at [545, 148] on icon at bounding box center [520, 242] width 589 height 283
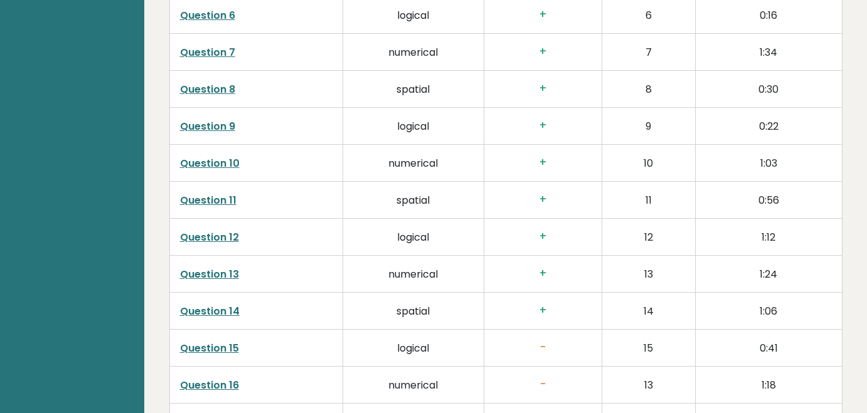
scroll to position [2273, 0]
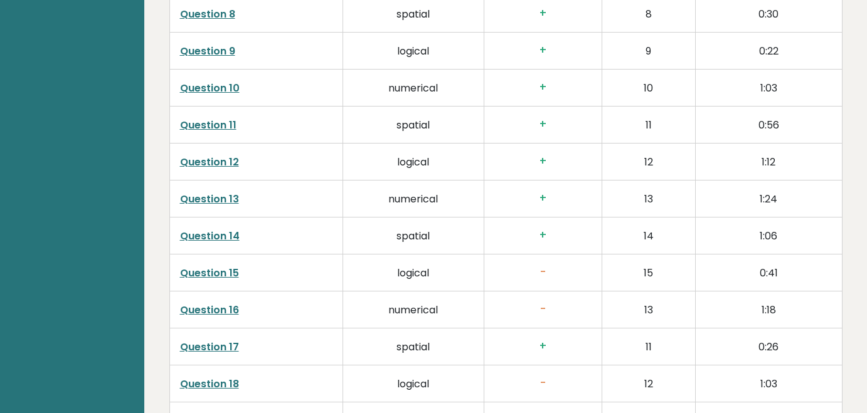
click at [229, 81] on link "Question 10" at bounding box center [210, 88] width 60 height 14
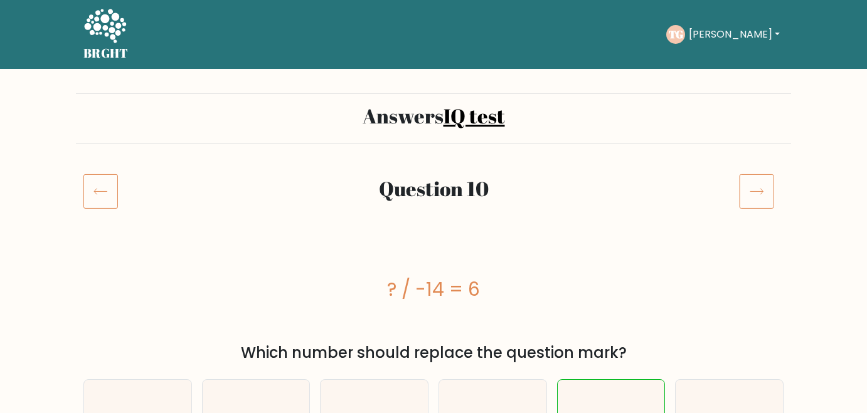
click at [106, 192] on icon at bounding box center [100, 192] width 13 height 6
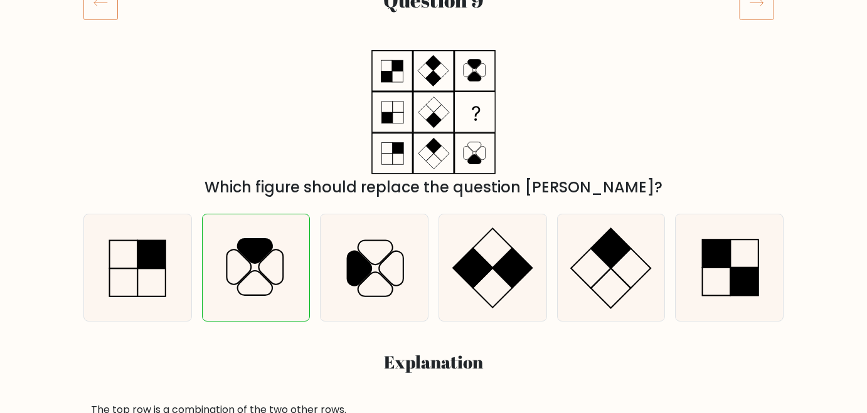
scroll to position [100, 0]
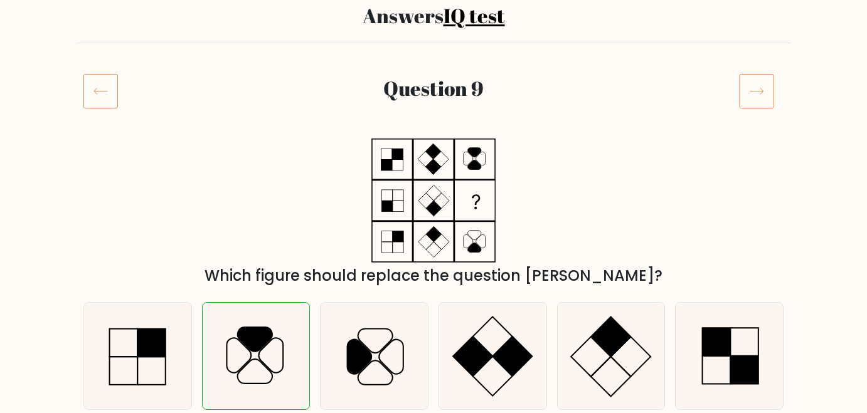
click at [110, 96] on icon at bounding box center [100, 90] width 34 height 35
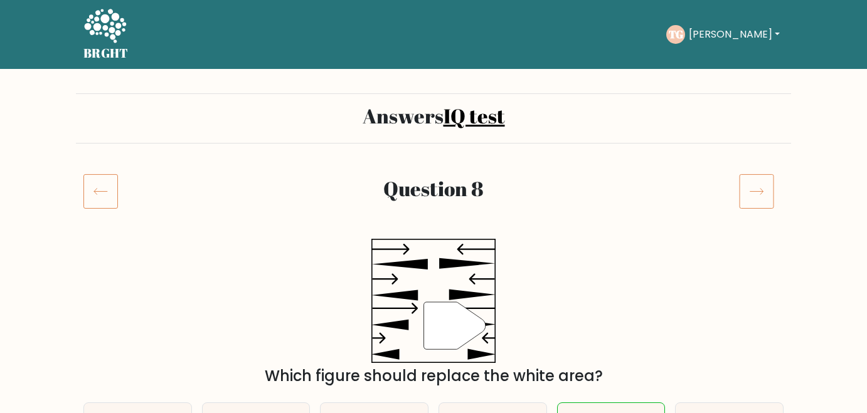
scroll to position [148, 0]
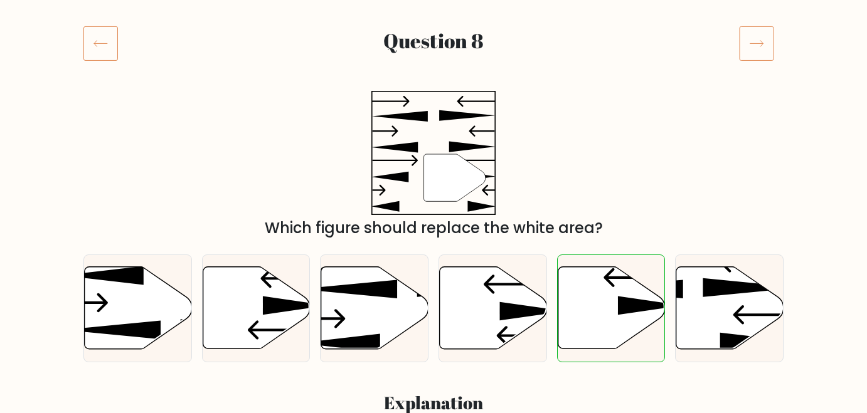
click at [110, 51] on icon at bounding box center [100, 43] width 34 height 35
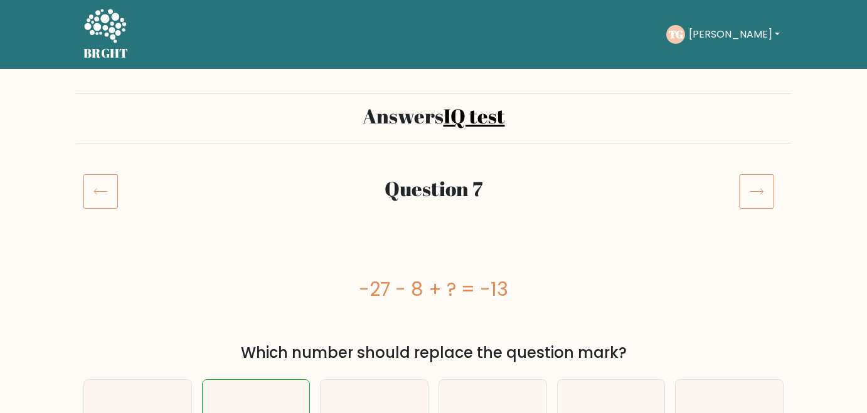
click at [767, 192] on icon at bounding box center [756, 191] width 35 height 35
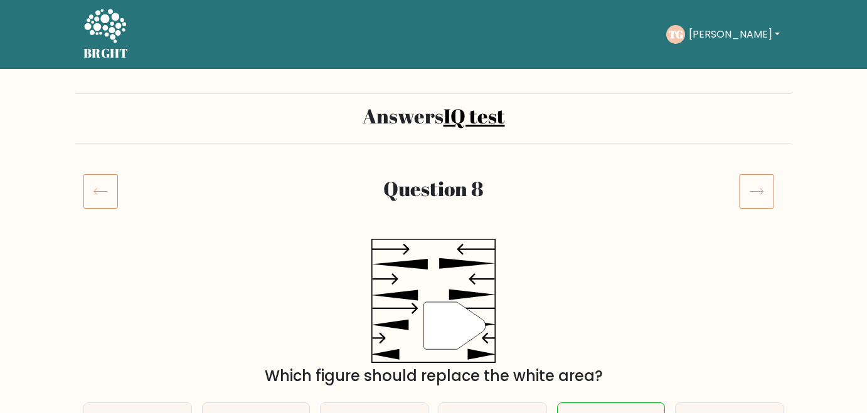
scroll to position [102, 0]
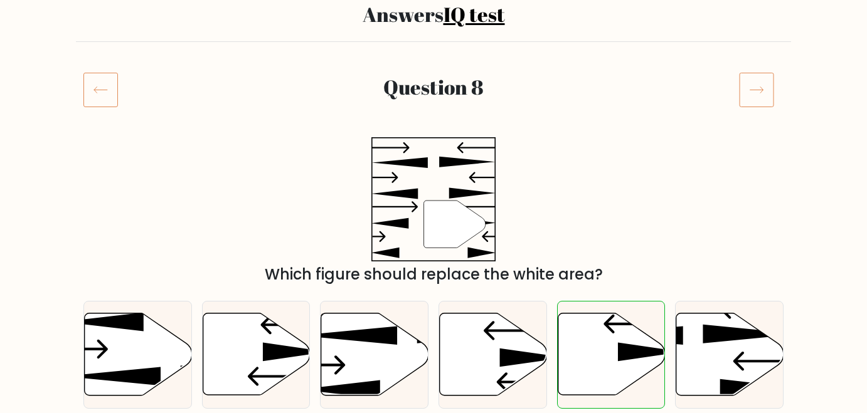
click at [766, 87] on icon at bounding box center [756, 89] width 35 height 35
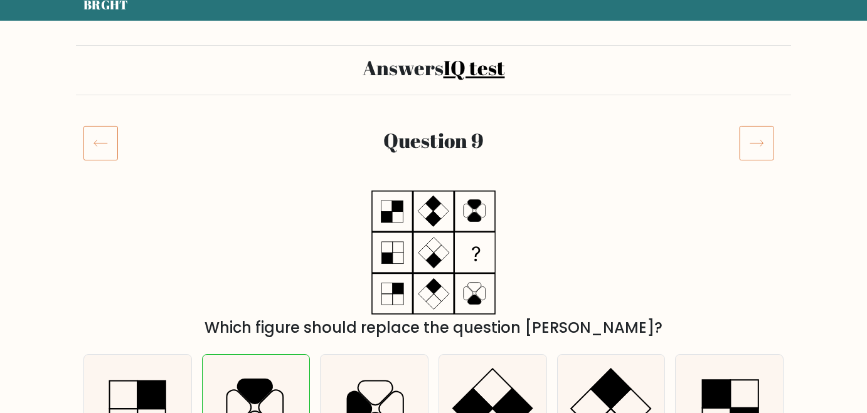
scroll to position [101, 0]
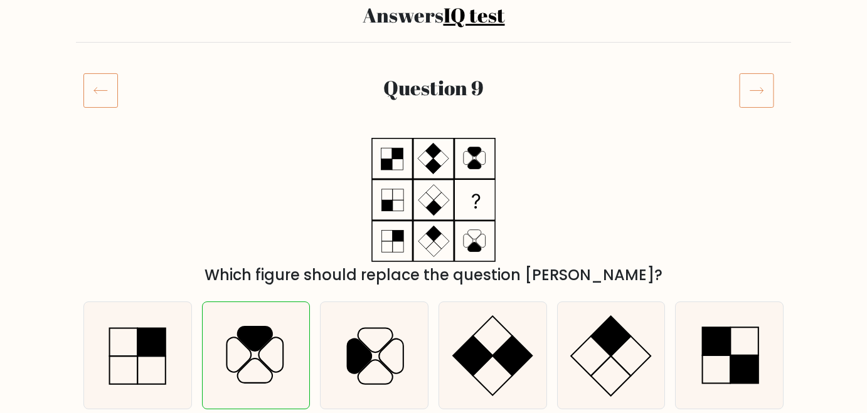
click at [762, 99] on icon at bounding box center [756, 90] width 35 height 35
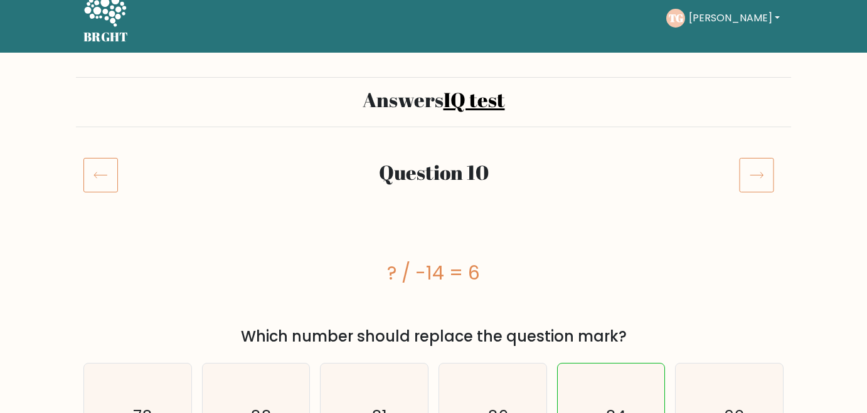
scroll to position [127, 0]
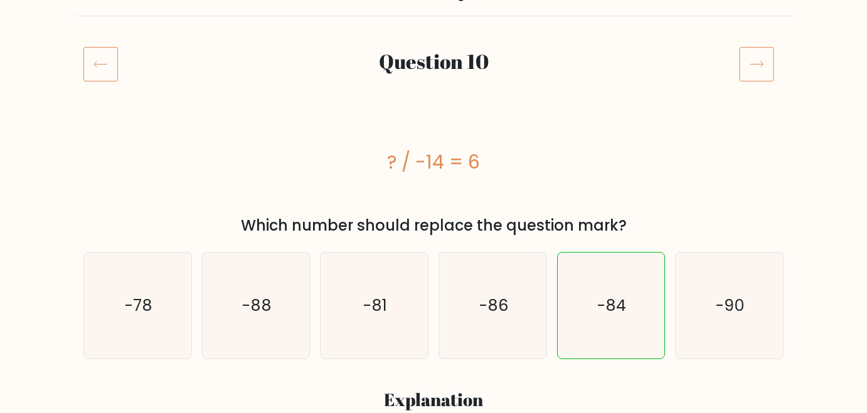
click at [757, 75] on icon at bounding box center [756, 63] width 35 height 35
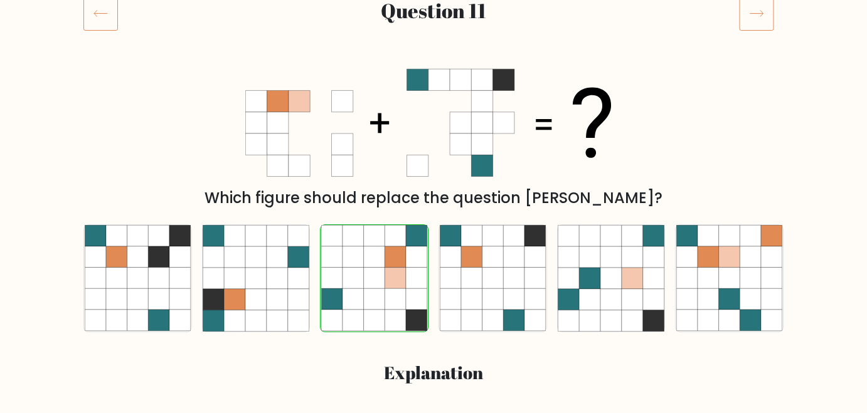
scroll to position [162, 0]
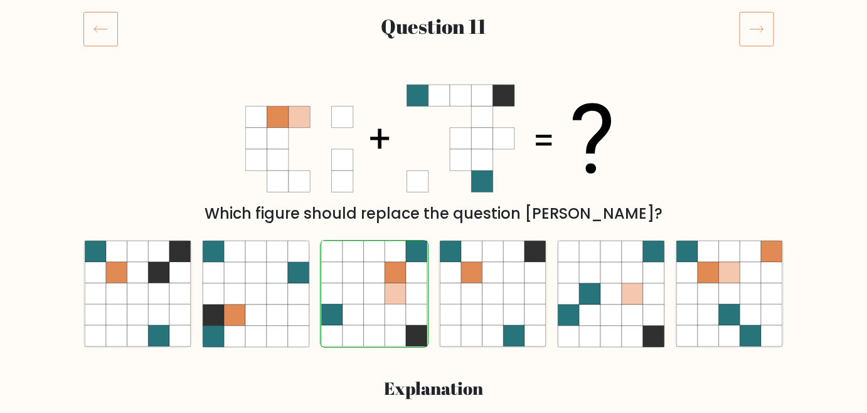
click at [752, 26] on icon at bounding box center [756, 28] width 35 height 35
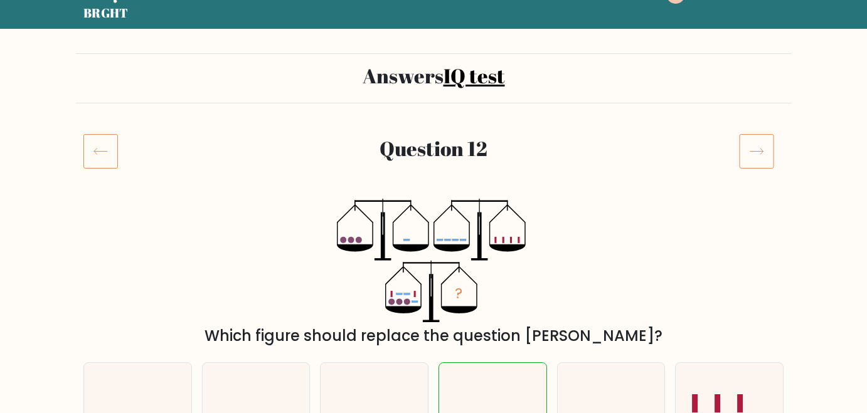
scroll to position [48, 0]
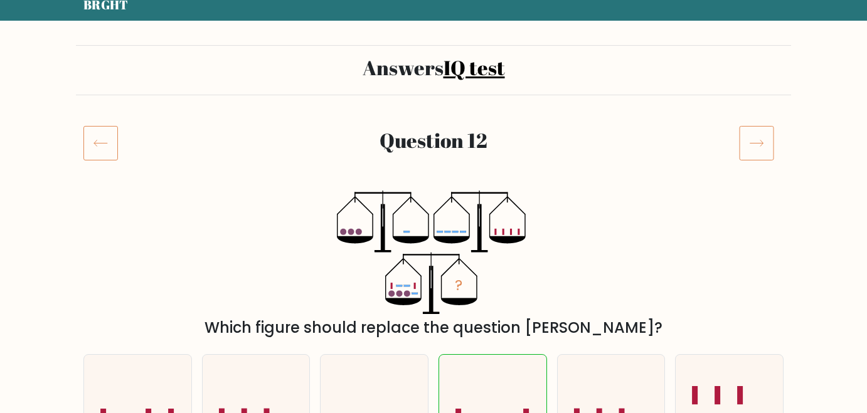
click at [758, 138] on icon at bounding box center [756, 142] width 35 height 35
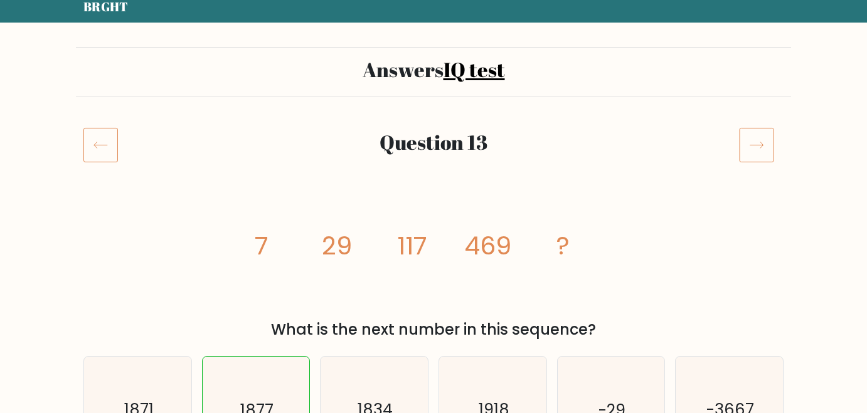
scroll to position [82, 0]
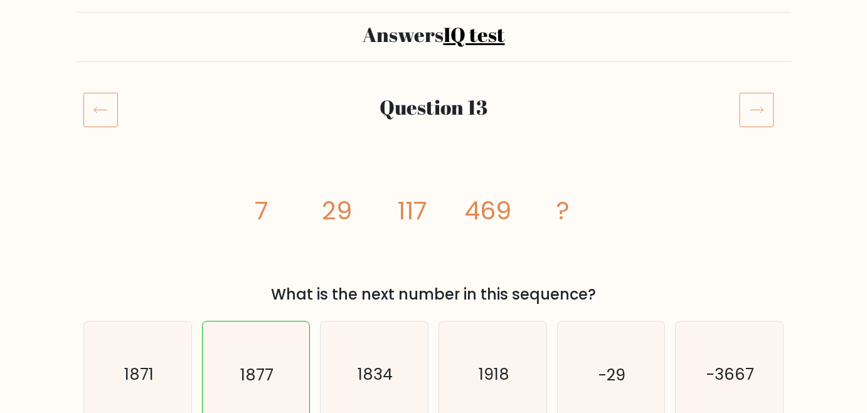
click at [759, 107] on icon at bounding box center [756, 109] width 35 height 35
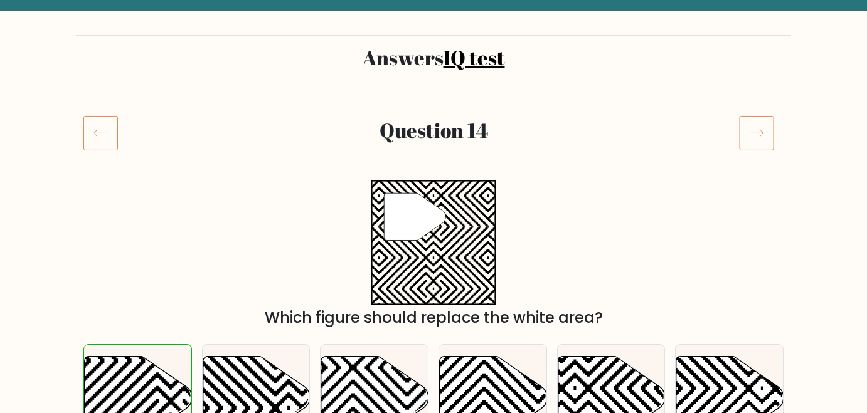
scroll to position [66, 0]
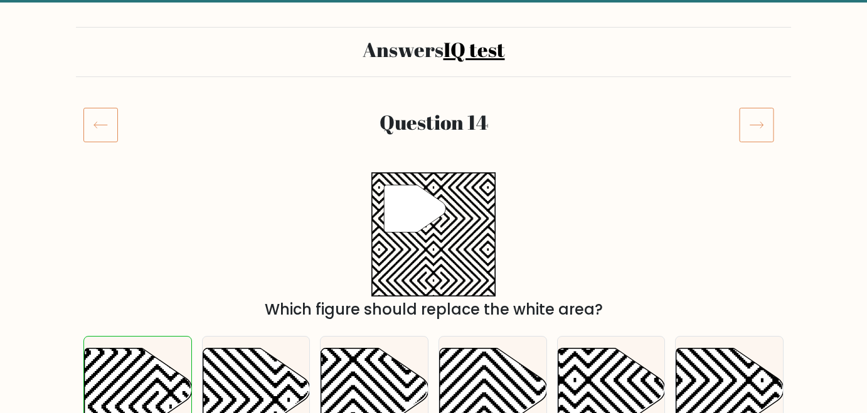
click at [760, 117] on icon at bounding box center [756, 124] width 35 height 35
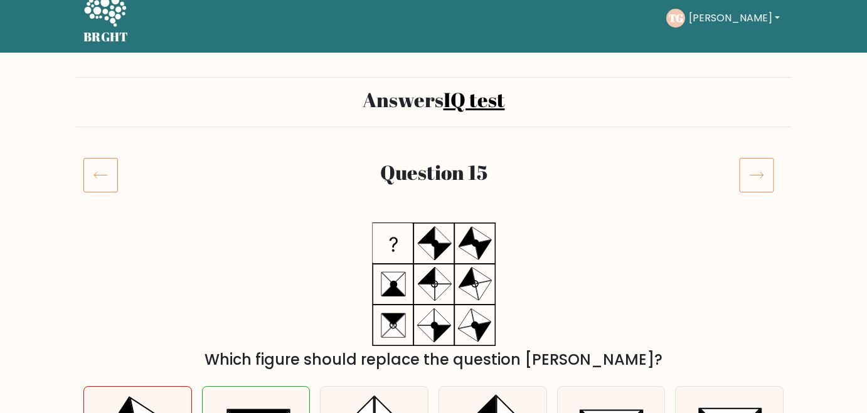
scroll to position [120, 0]
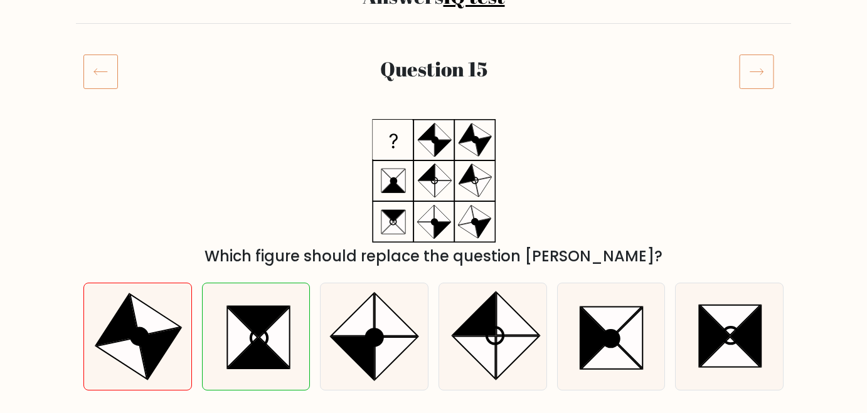
click at [756, 70] on icon at bounding box center [756, 71] width 35 height 35
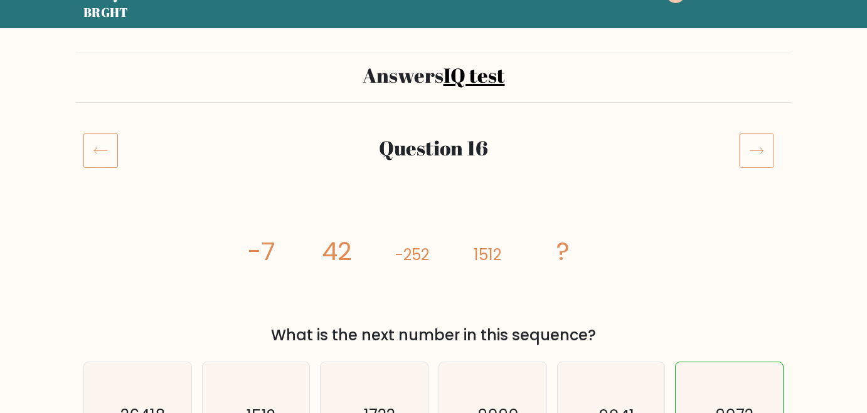
scroll to position [49, 0]
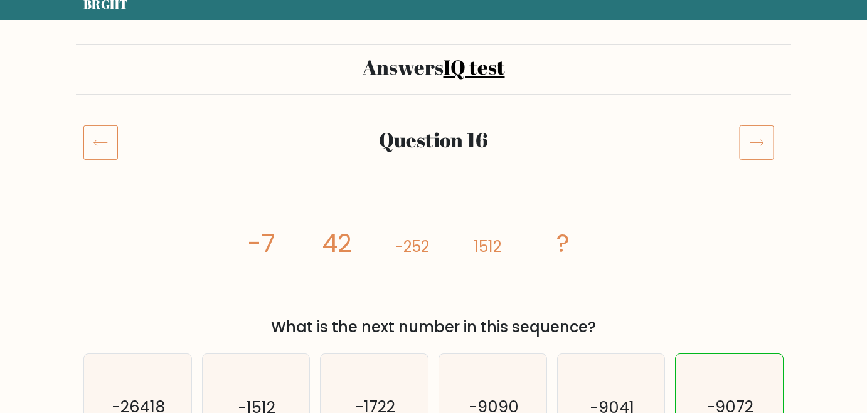
click at [758, 130] on icon at bounding box center [756, 142] width 35 height 35
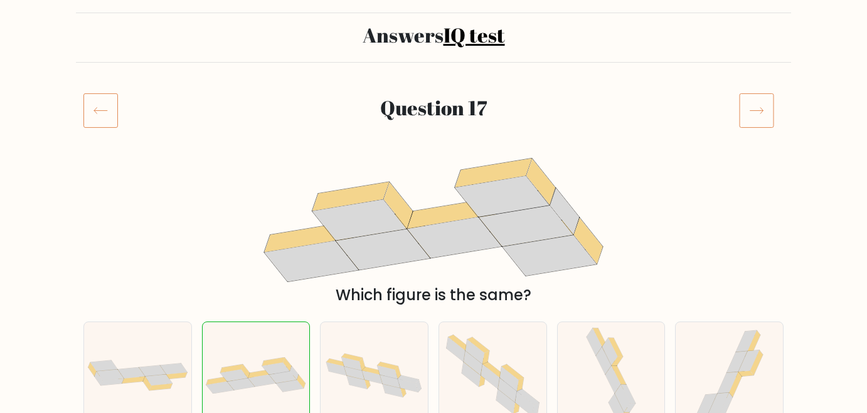
scroll to position [89, 0]
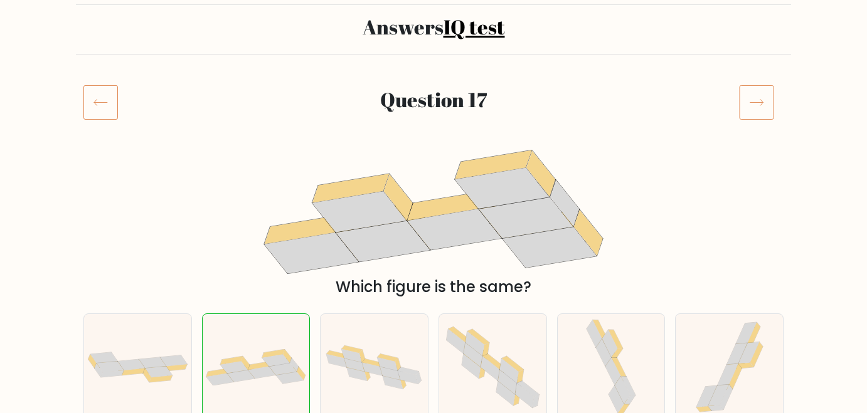
click at [765, 109] on icon at bounding box center [756, 102] width 35 height 35
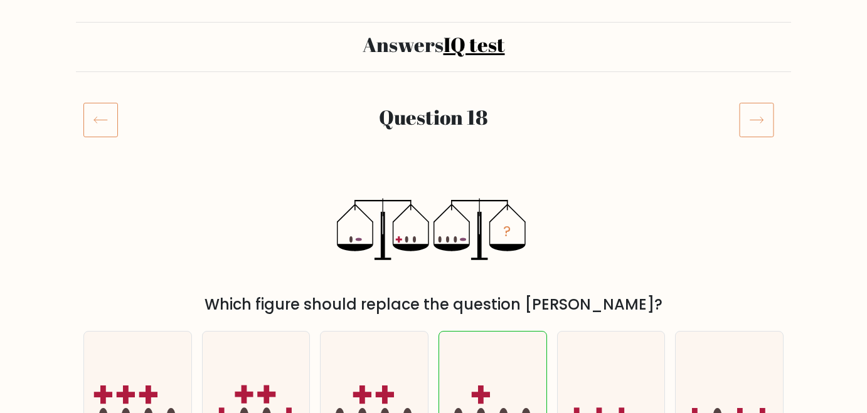
scroll to position [80, 0]
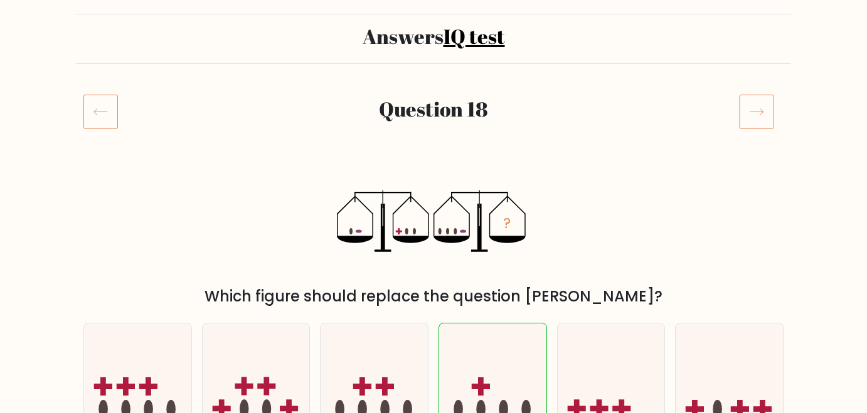
click at [765, 107] on icon at bounding box center [756, 111] width 35 height 35
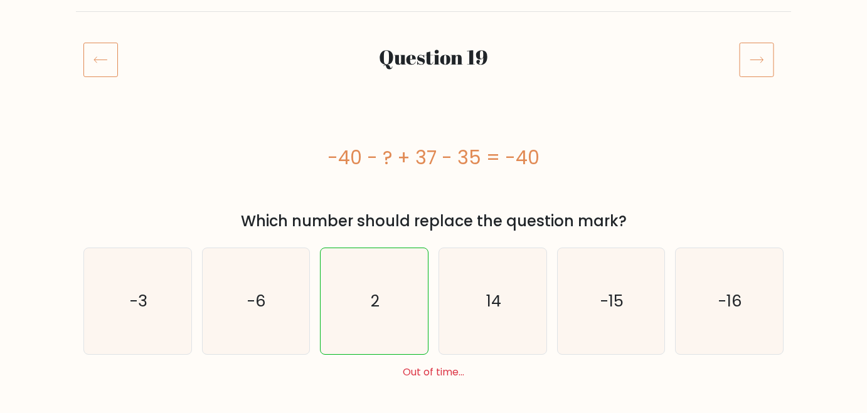
scroll to position [52, 0]
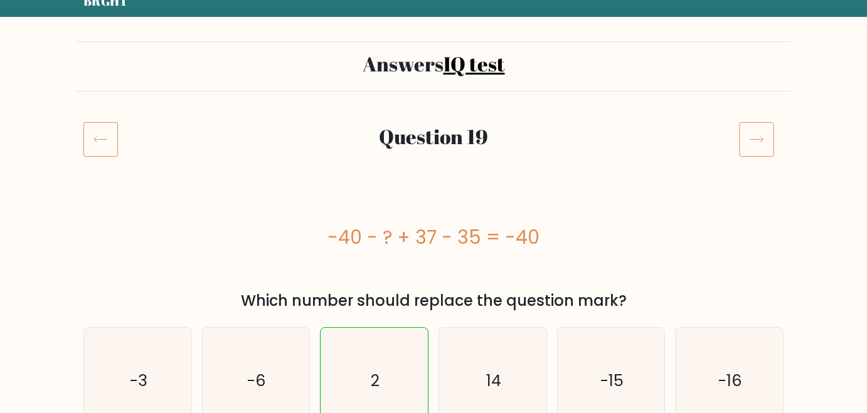
click at [759, 137] on icon at bounding box center [756, 139] width 35 height 35
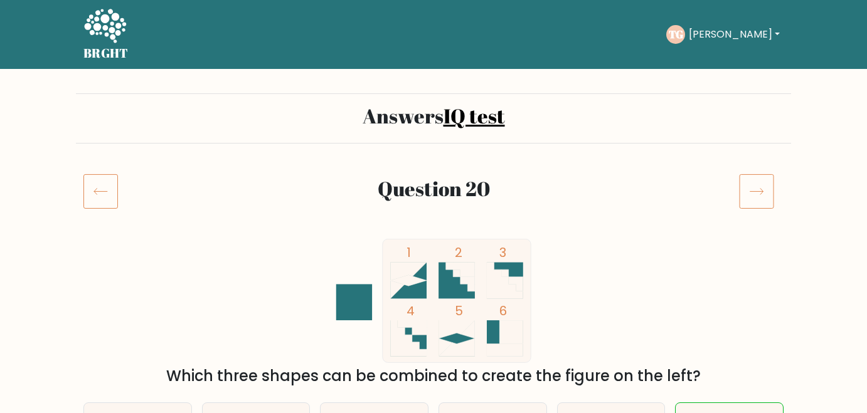
click at [759, 204] on icon at bounding box center [756, 191] width 35 height 35
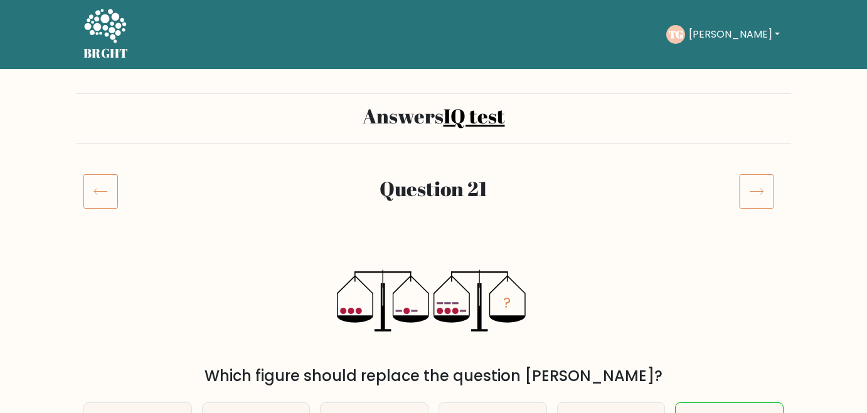
click at [756, 206] on icon at bounding box center [756, 191] width 35 height 35
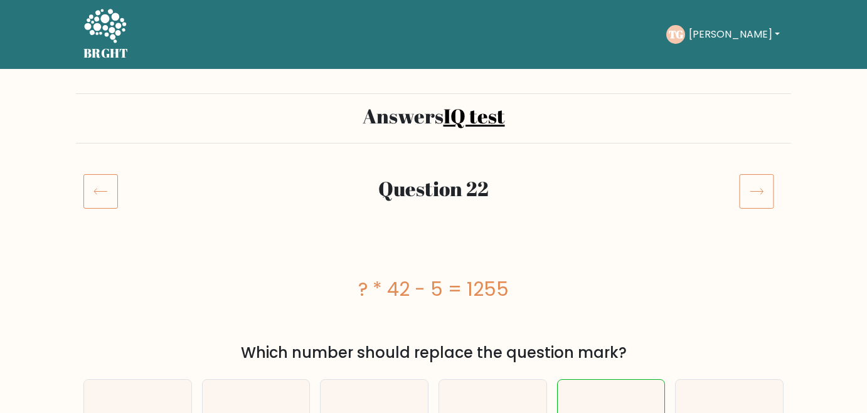
click at [762, 199] on icon at bounding box center [756, 191] width 35 height 35
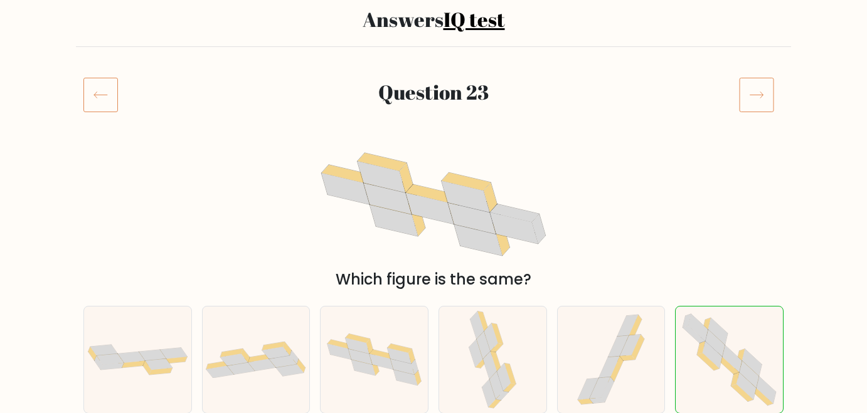
scroll to position [41, 0]
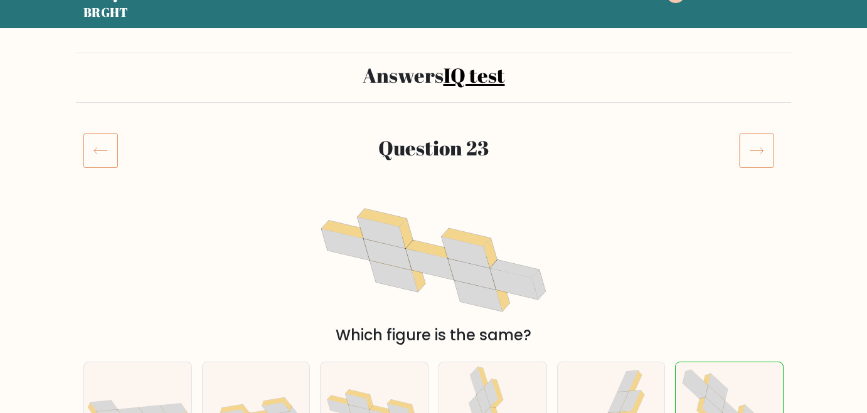
click at [760, 166] on icon at bounding box center [756, 150] width 35 height 35
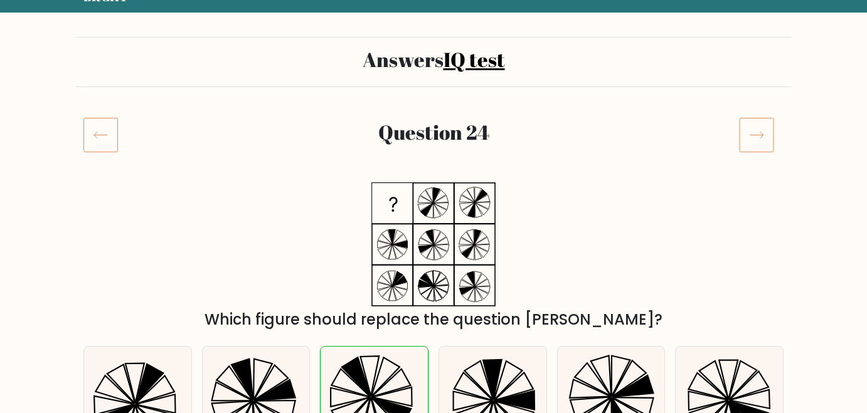
scroll to position [48, 0]
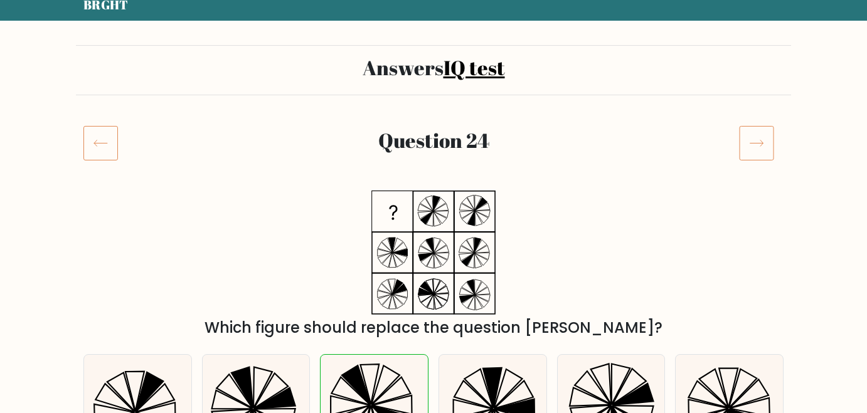
click at [762, 160] on rect at bounding box center [756, 144] width 34 height 34
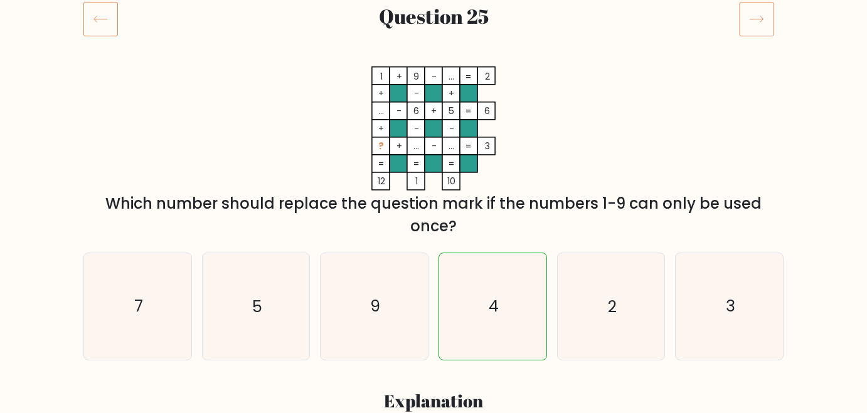
scroll to position [124, 0]
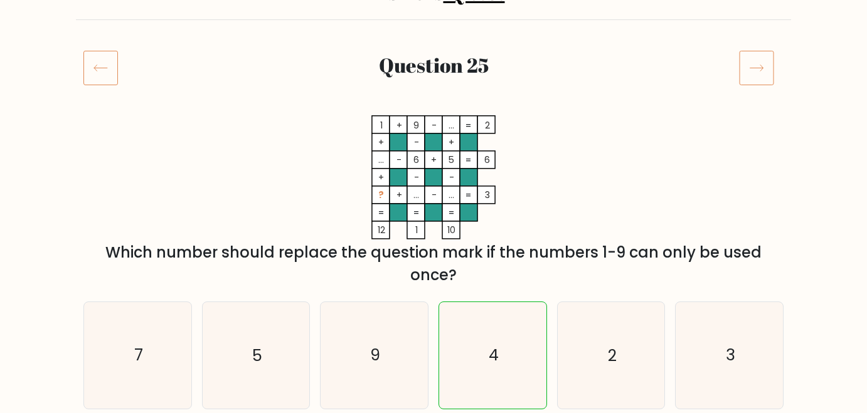
click at [759, 83] on icon at bounding box center [756, 67] width 35 height 35
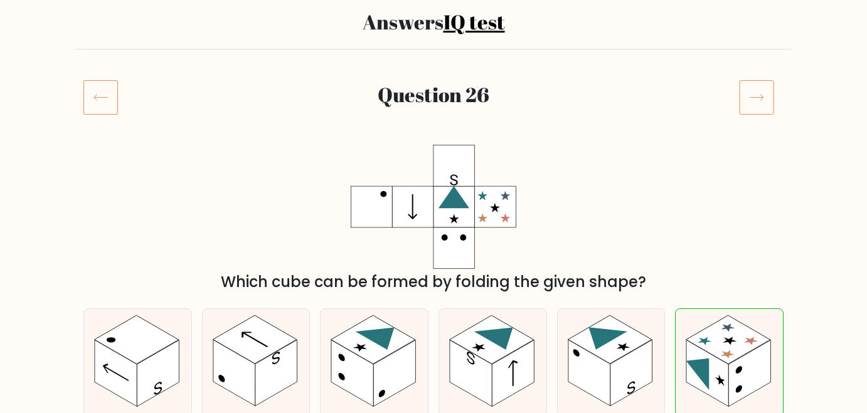
scroll to position [19, 0]
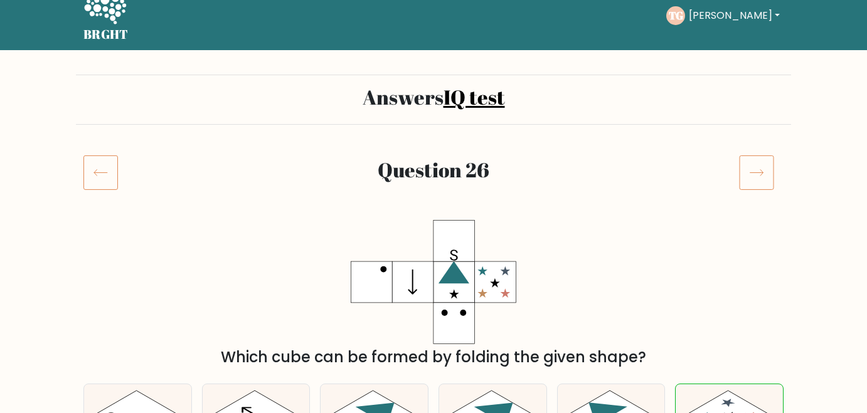
click at [763, 159] on icon at bounding box center [756, 172] width 35 height 35
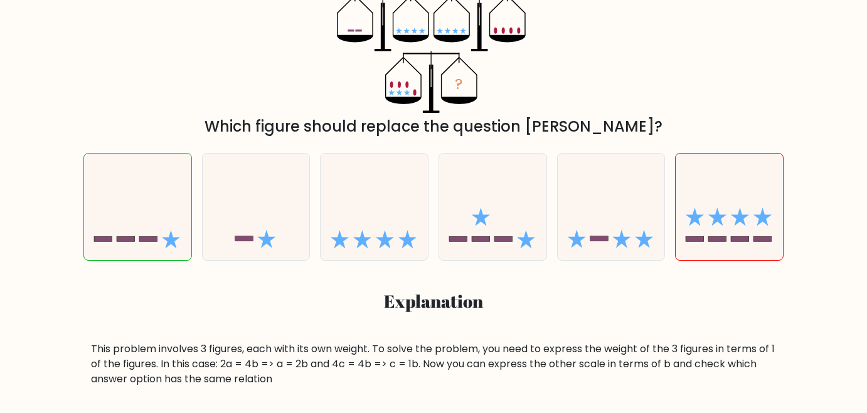
scroll to position [170, 0]
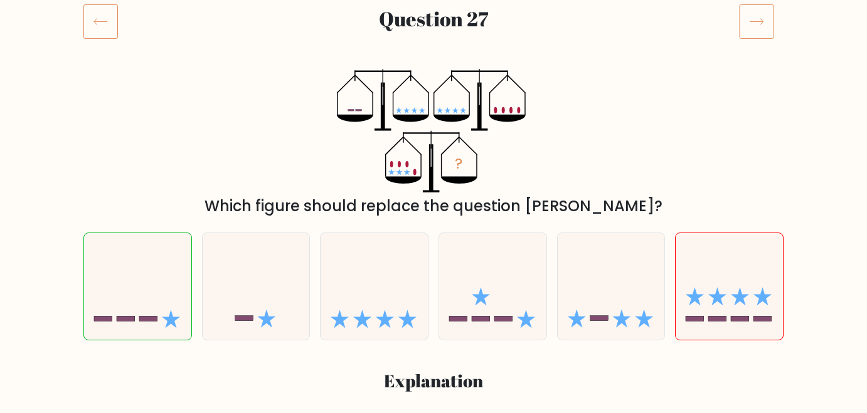
click at [752, 26] on icon at bounding box center [756, 21] width 35 height 35
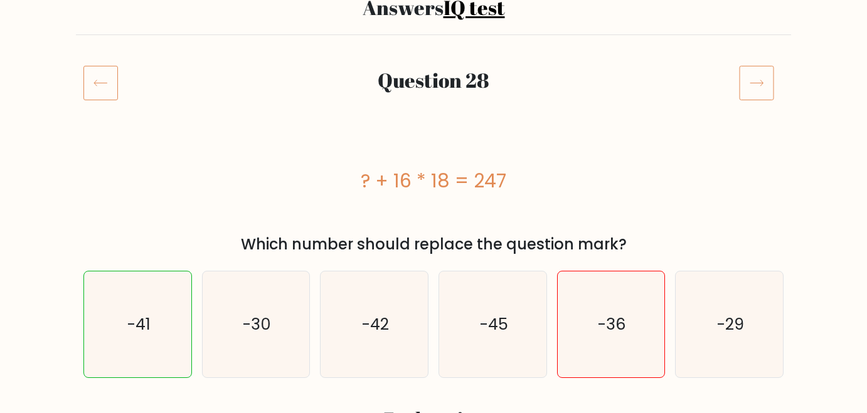
scroll to position [100, 0]
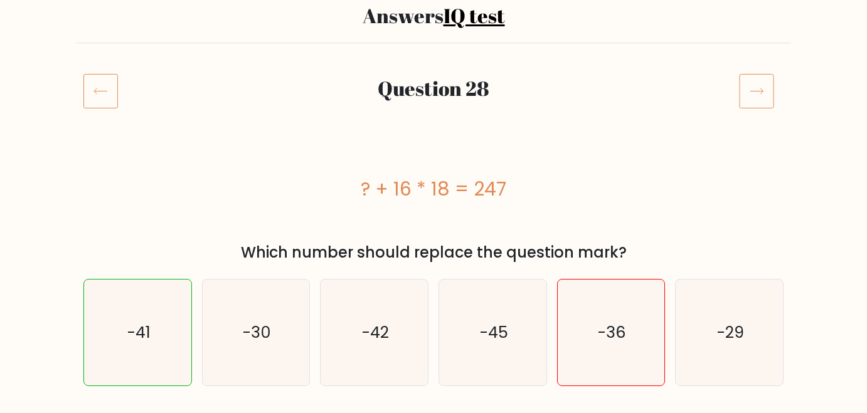
click at [754, 88] on icon at bounding box center [756, 90] width 35 height 35
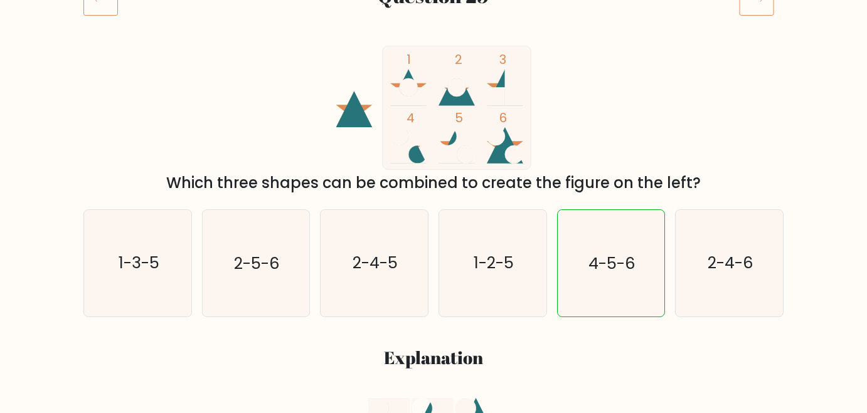
scroll to position [105, 0]
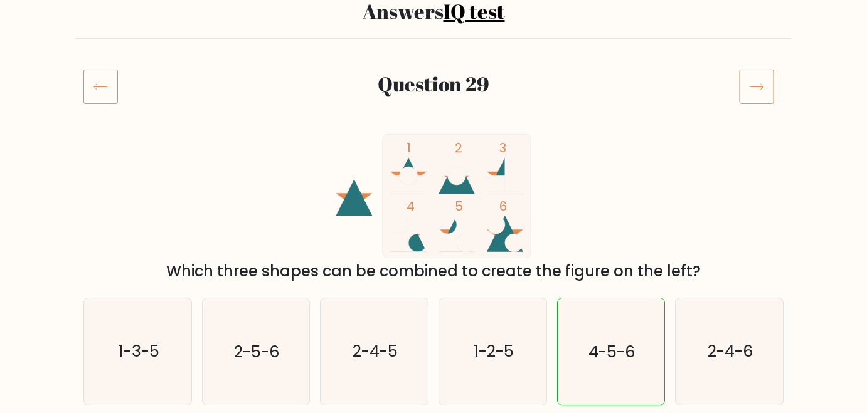
click at [761, 97] on icon at bounding box center [756, 86] width 35 height 35
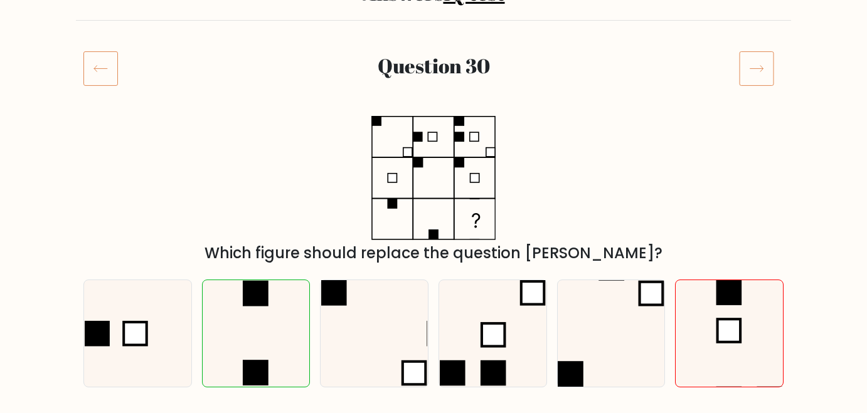
scroll to position [115, 0]
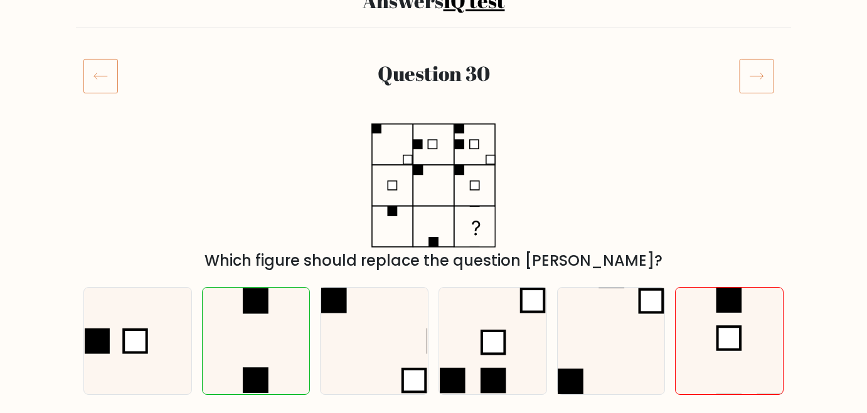
click at [764, 79] on icon at bounding box center [756, 75] width 35 height 35
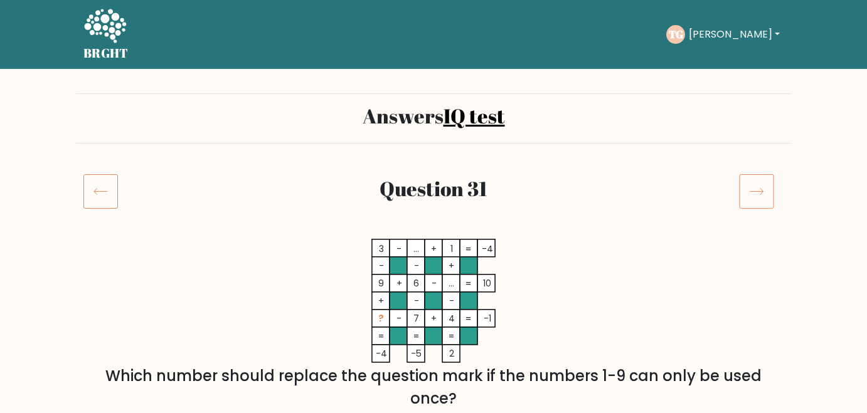
scroll to position [147, 0]
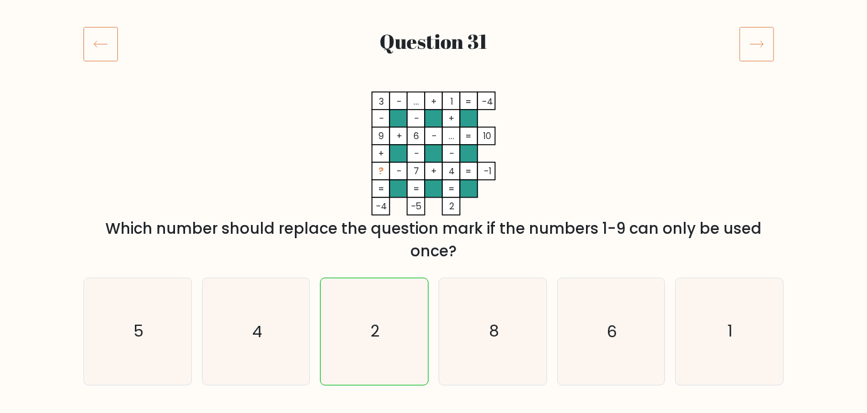
click at [760, 57] on icon at bounding box center [756, 43] width 35 height 35
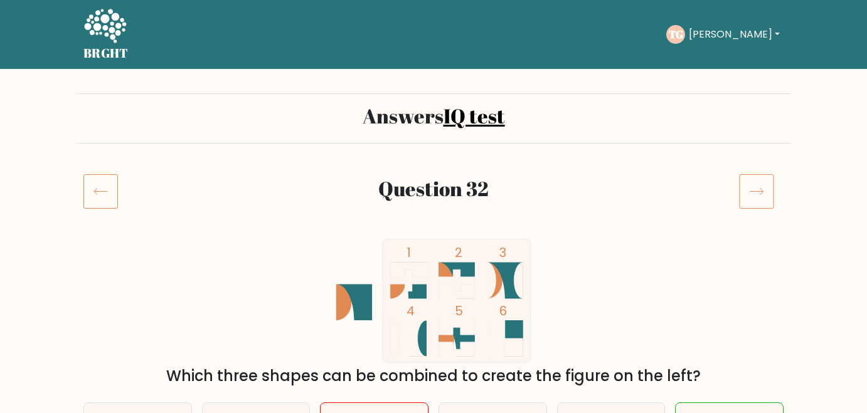
scroll to position [125, 0]
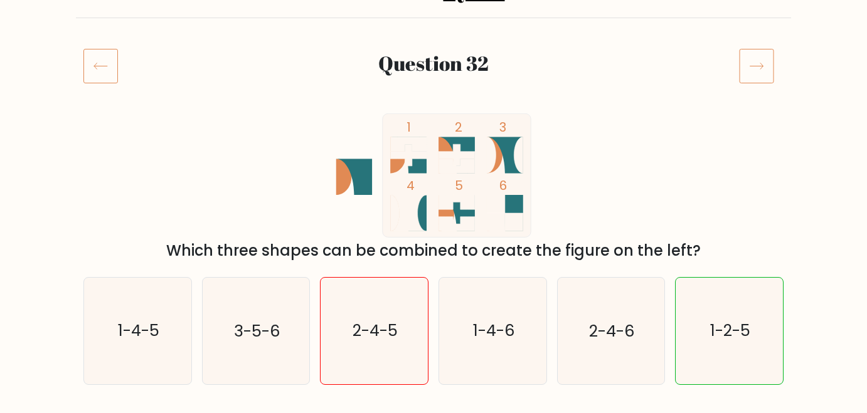
click at [762, 72] on icon at bounding box center [756, 65] width 35 height 35
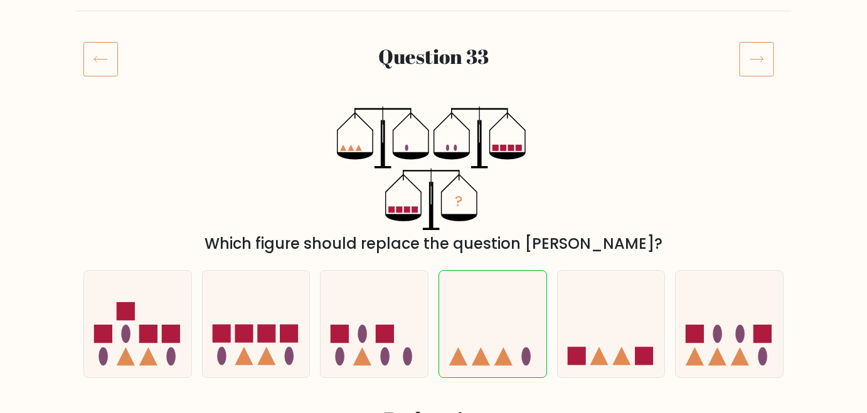
scroll to position [140, 0]
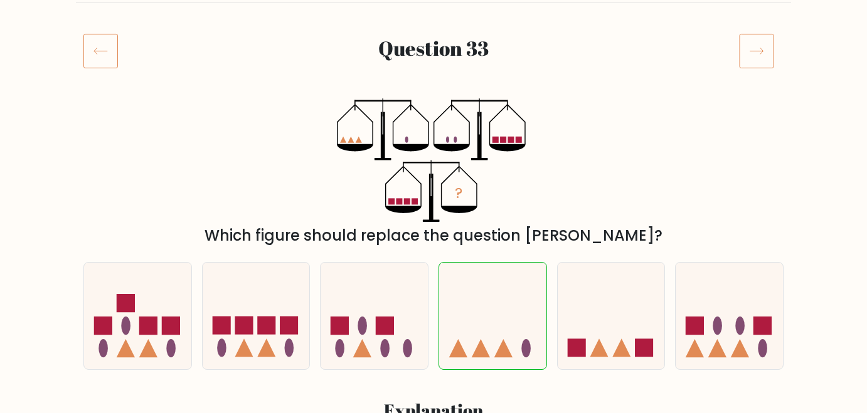
click at [764, 50] on icon at bounding box center [756, 50] width 35 height 35
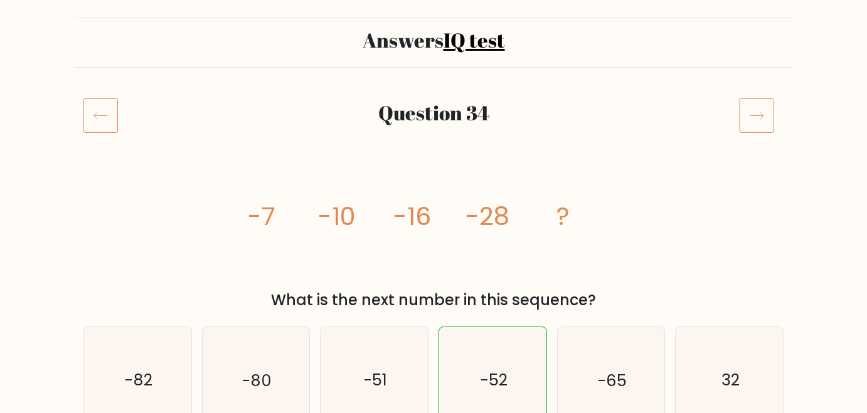
scroll to position [84, 0]
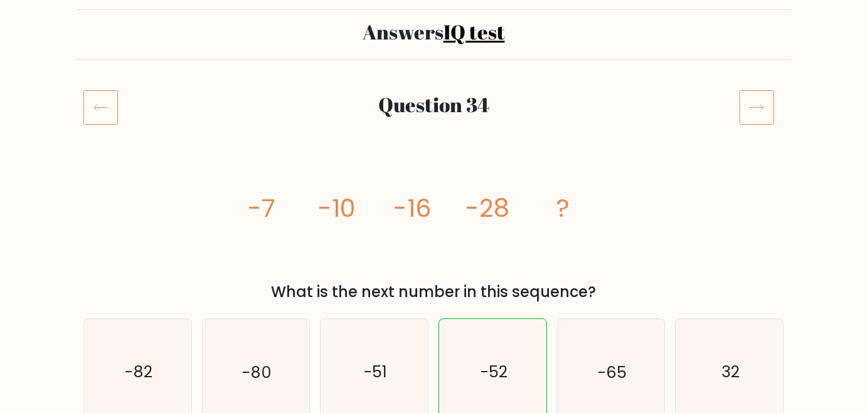
click at [759, 110] on icon at bounding box center [756, 107] width 35 height 35
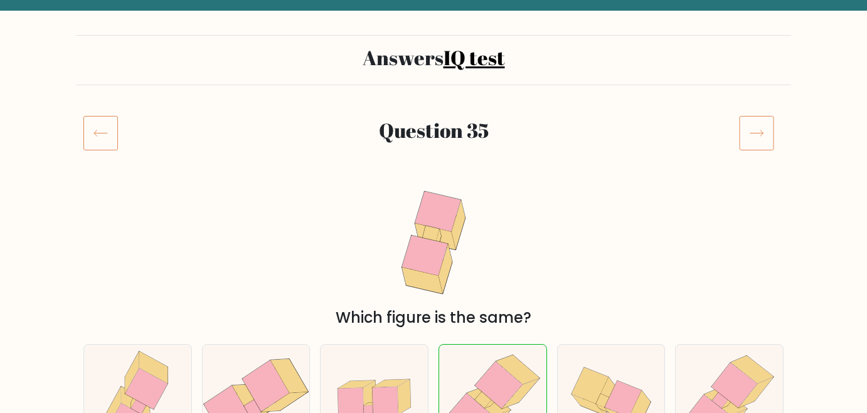
scroll to position [105, 0]
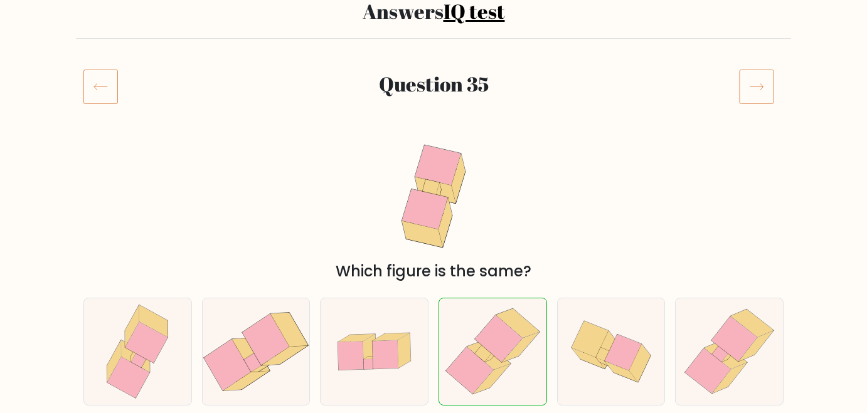
click at [760, 103] on rect at bounding box center [756, 87] width 34 height 34
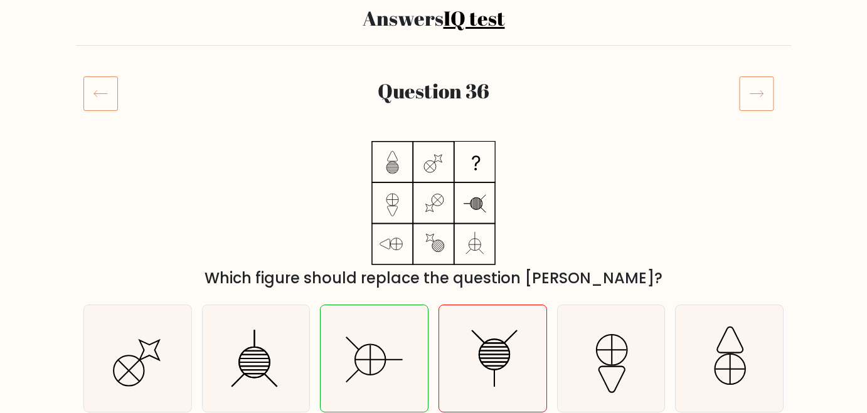
scroll to position [110, 0]
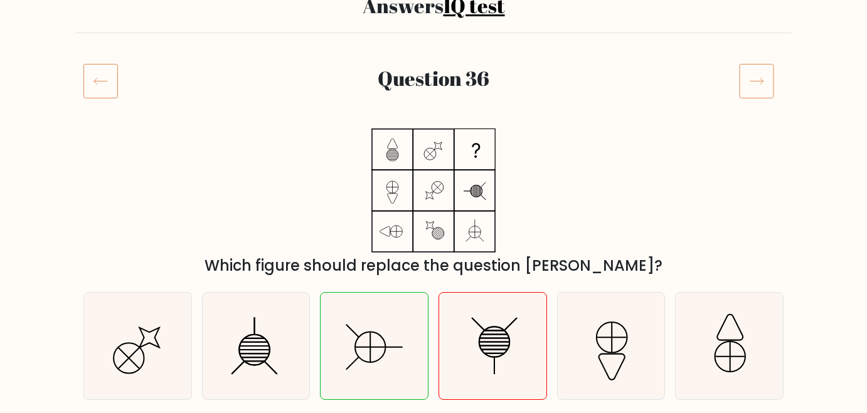
click at [762, 93] on icon at bounding box center [756, 80] width 35 height 35
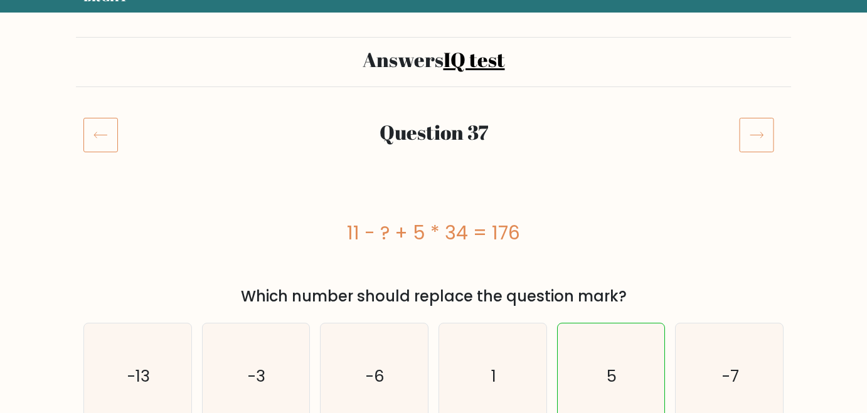
scroll to position [73, 0]
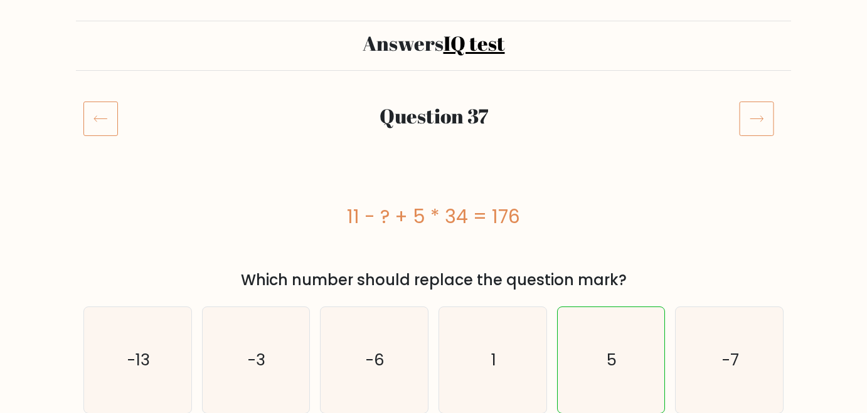
click at [758, 108] on icon at bounding box center [756, 118] width 35 height 35
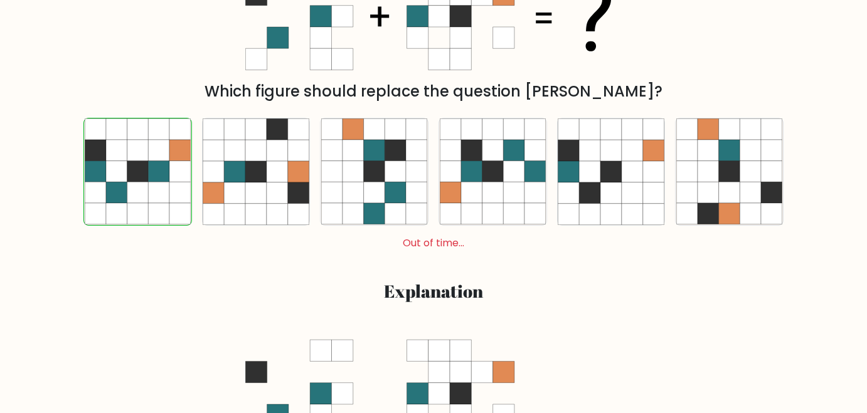
scroll to position [147, 0]
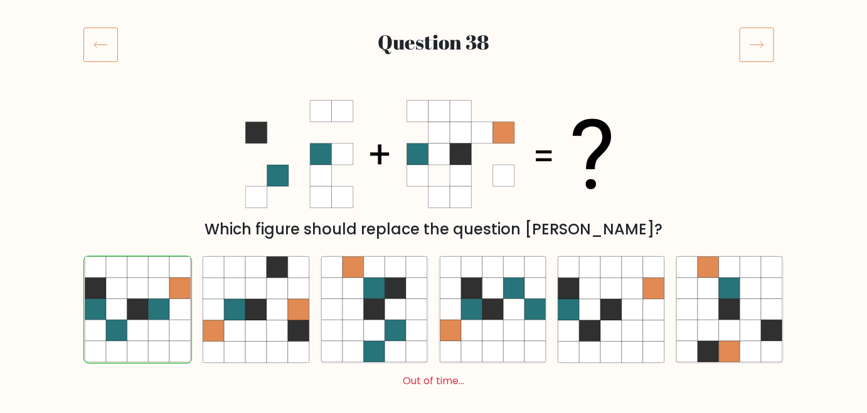
click at [763, 53] on icon at bounding box center [756, 44] width 35 height 35
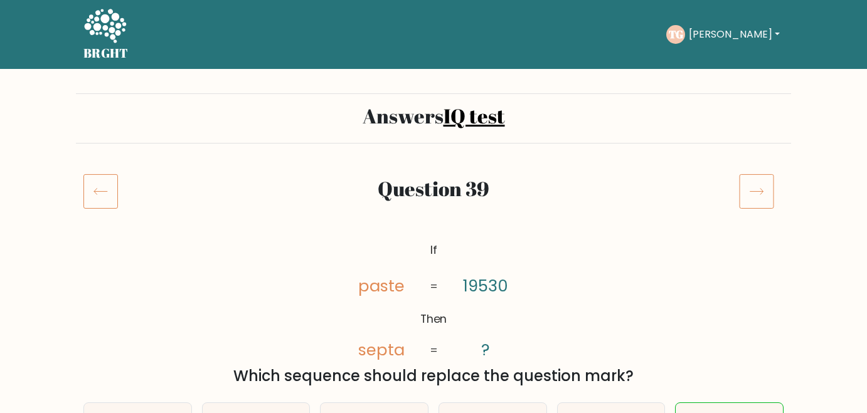
scroll to position [82, 0]
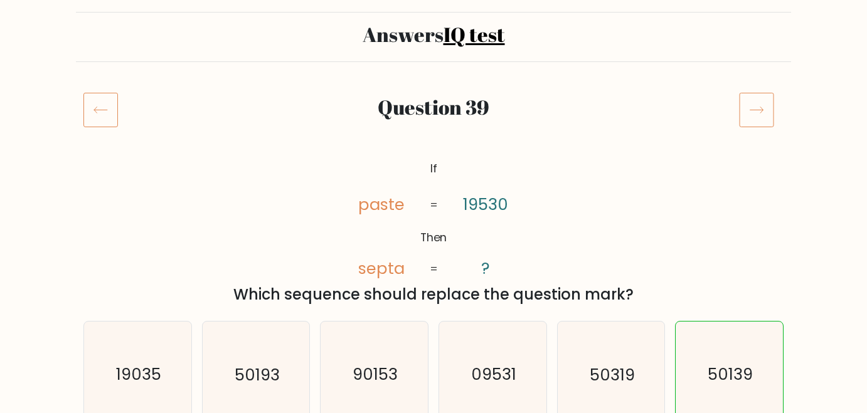
click at [760, 110] on icon at bounding box center [756, 109] width 35 height 35
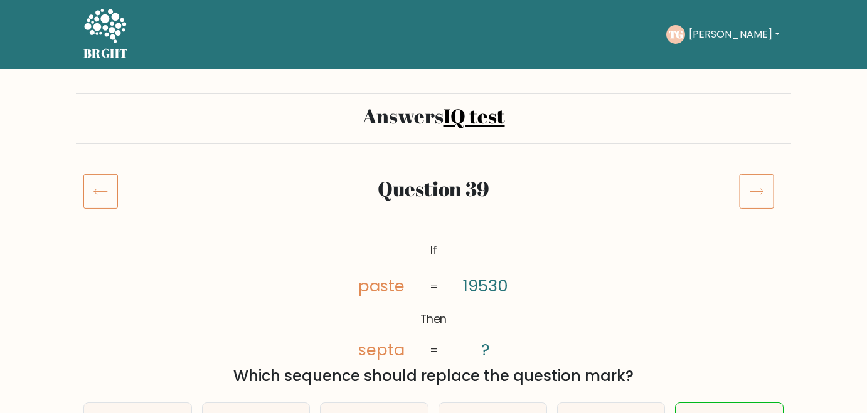
scroll to position [82, 0]
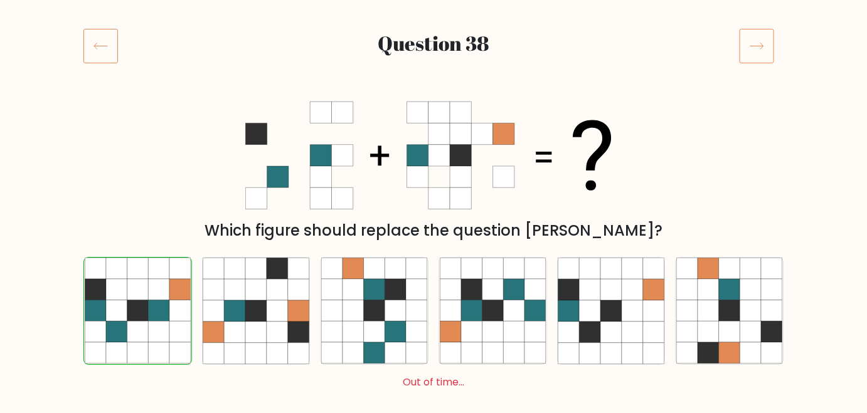
scroll to position [147, 0]
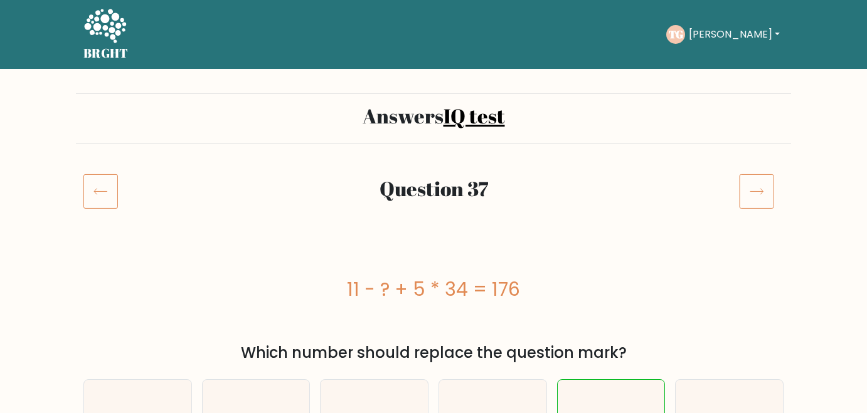
scroll to position [73, 0]
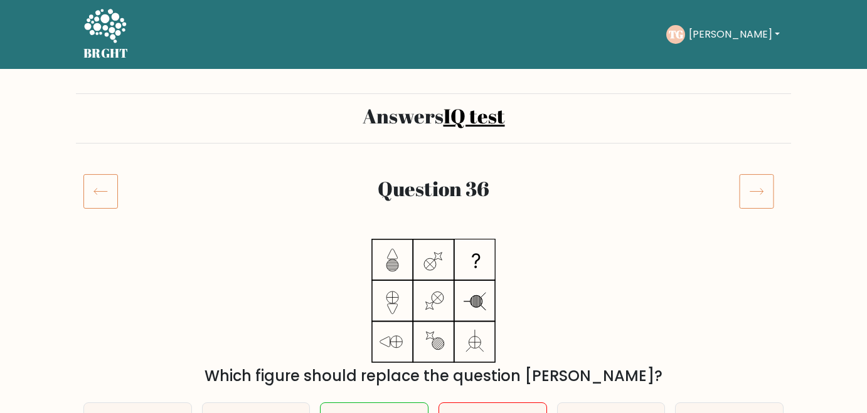
scroll to position [110, 0]
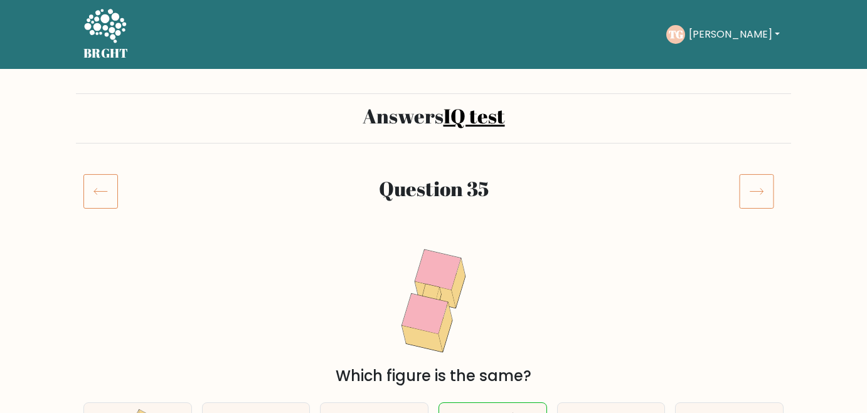
scroll to position [105, 0]
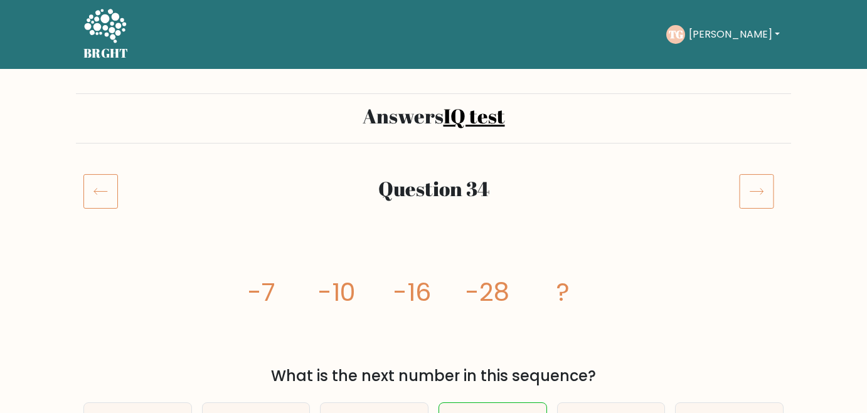
scroll to position [84, 0]
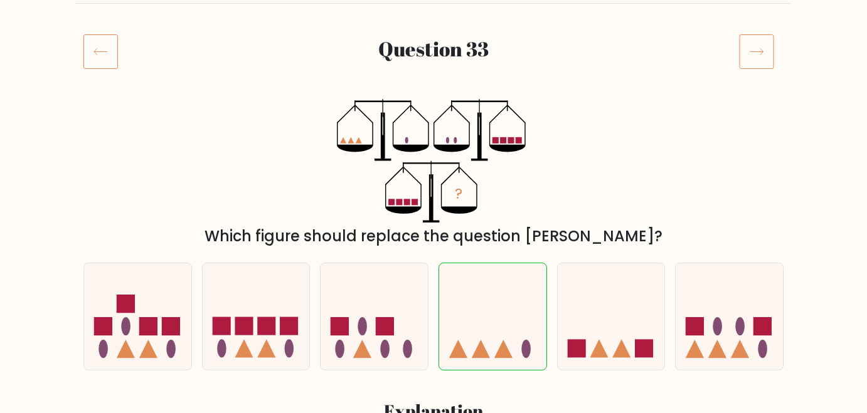
scroll to position [140, 0]
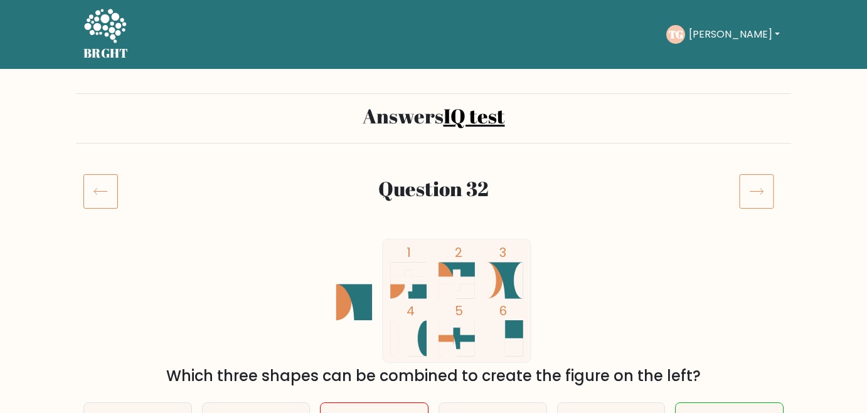
scroll to position [125, 0]
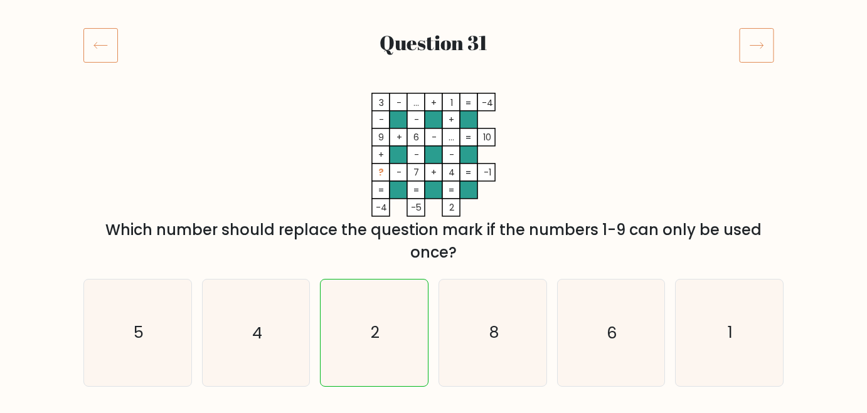
scroll to position [147, 0]
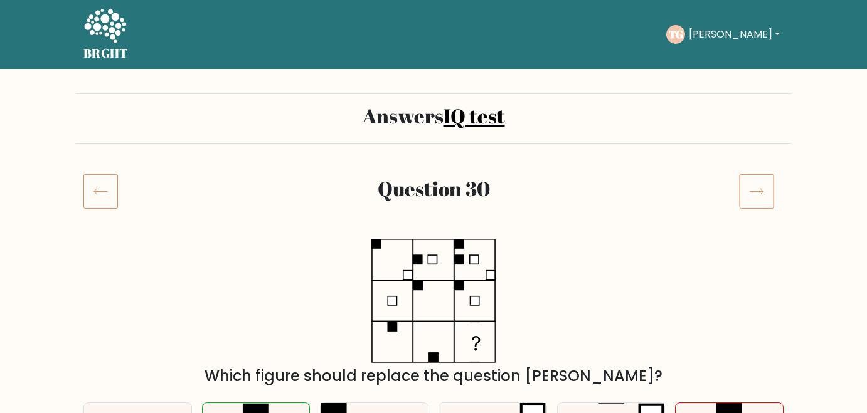
scroll to position [115, 0]
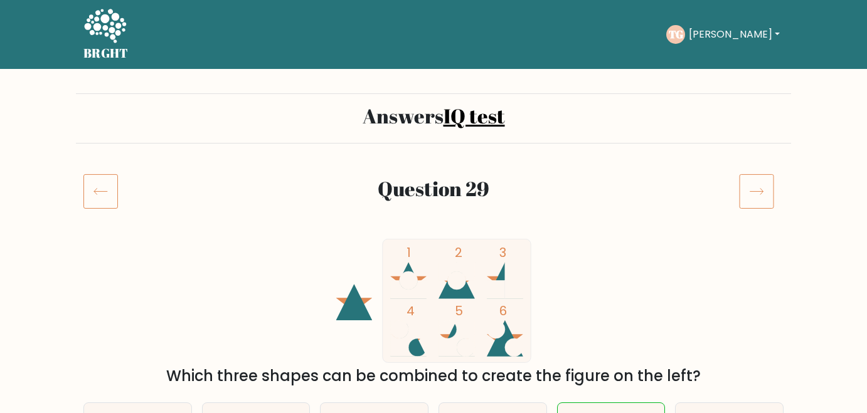
scroll to position [105, 0]
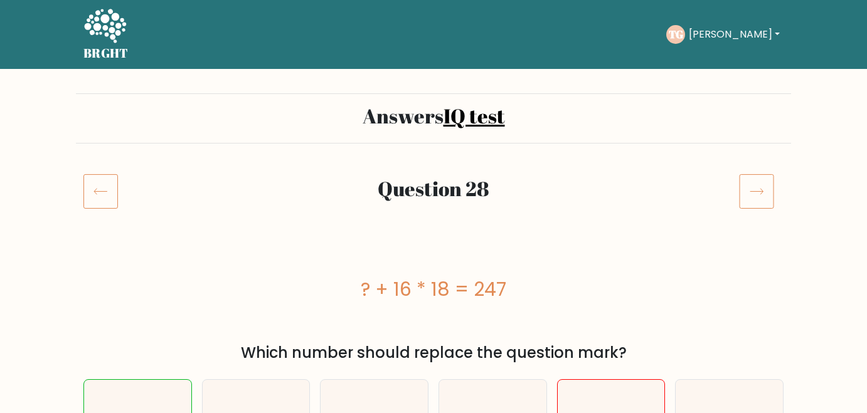
scroll to position [100, 0]
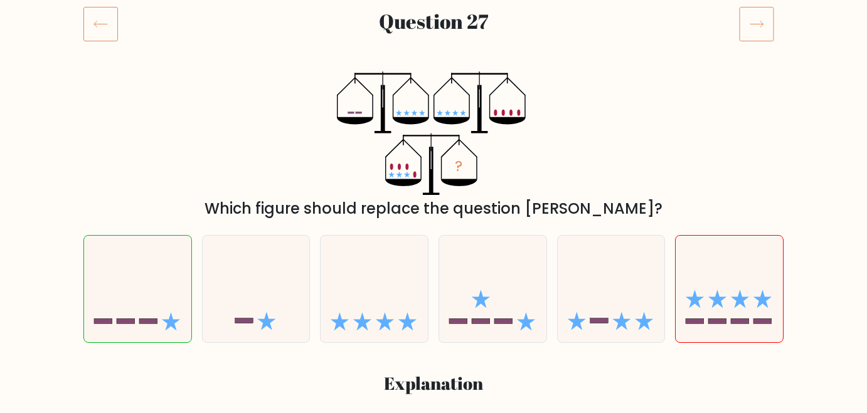
scroll to position [170, 0]
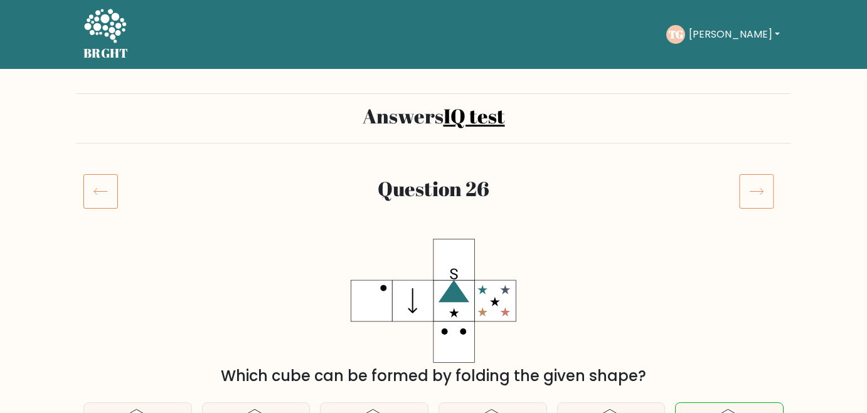
scroll to position [19, 0]
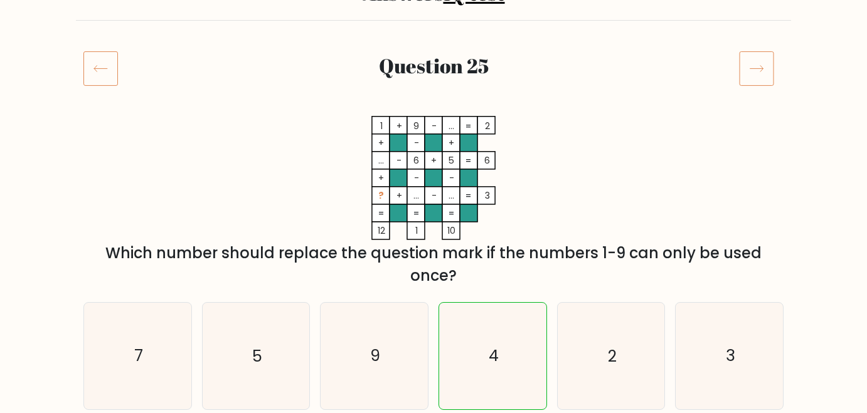
scroll to position [124, 0]
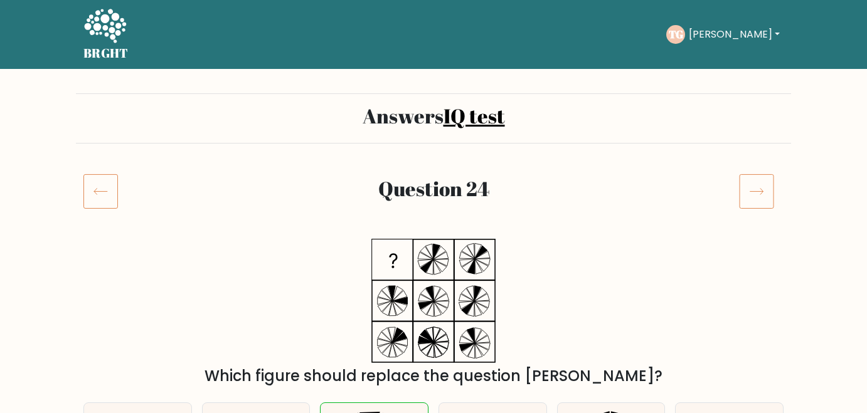
scroll to position [48, 0]
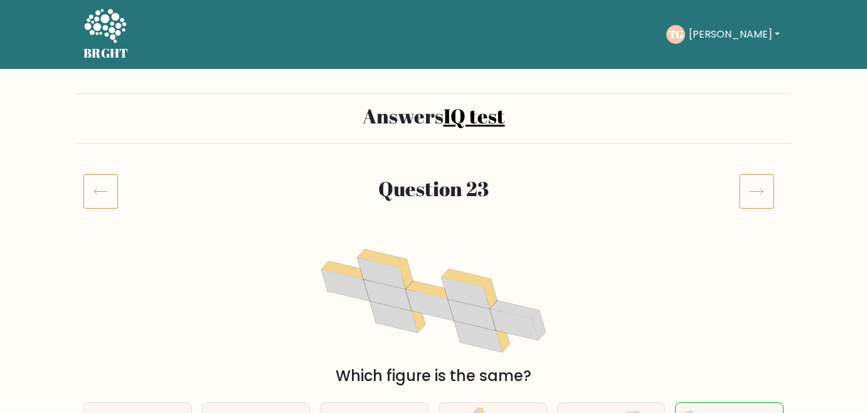
scroll to position [41, 0]
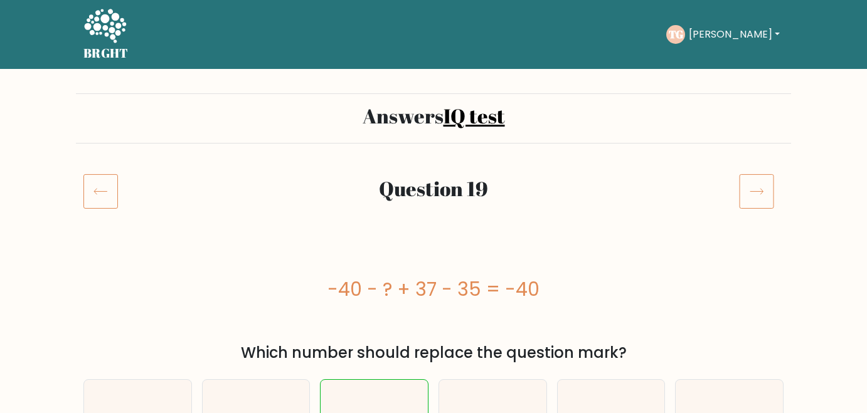
scroll to position [52, 0]
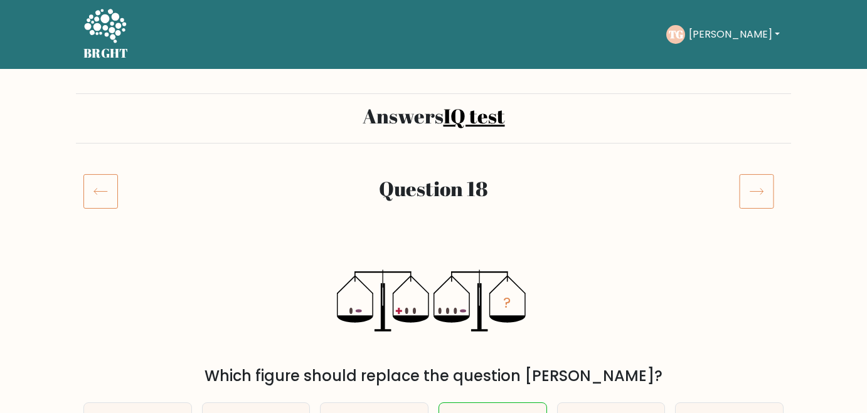
scroll to position [80, 0]
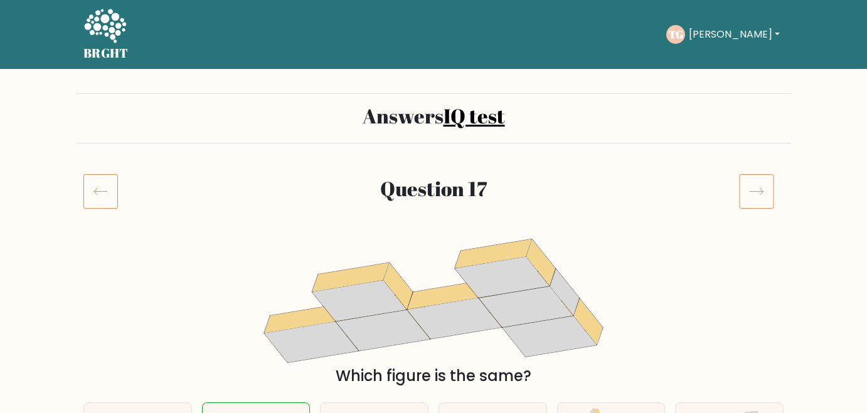
scroll to position [89, 0]
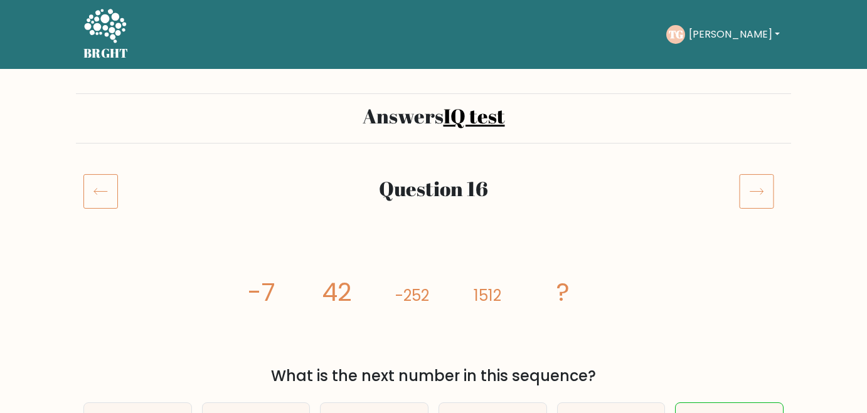
scroll to position [49, 0]
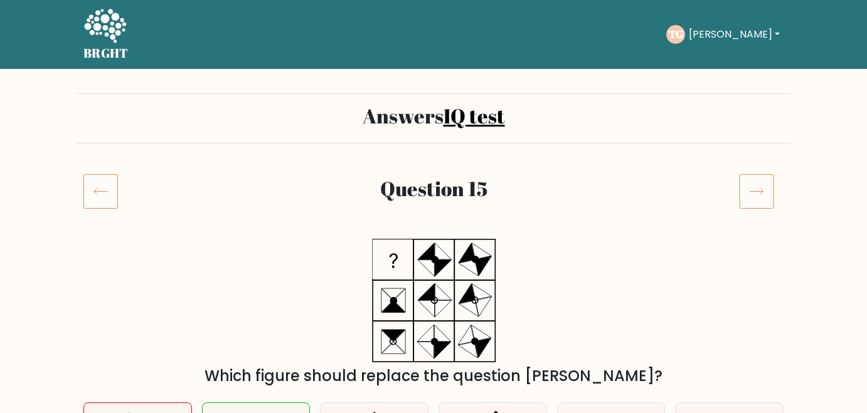
scroll to position [120, 0]
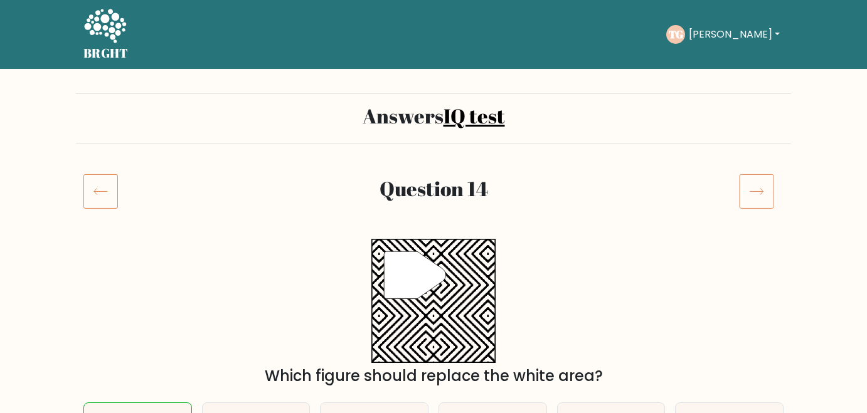
scroll to position [66, 0]
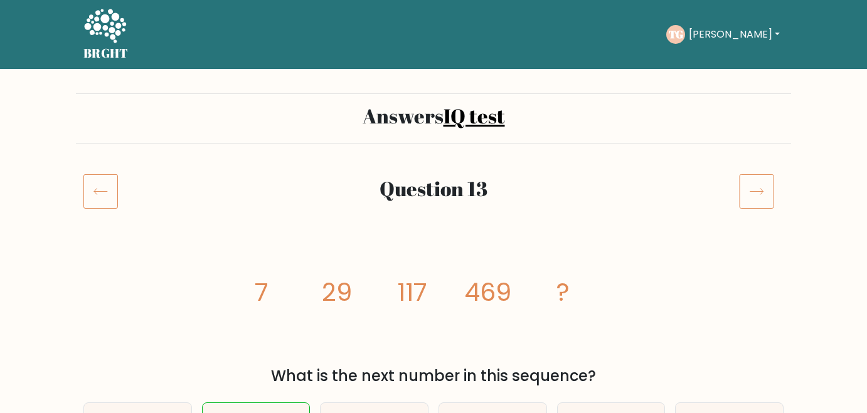
scroll to position [82, 0]
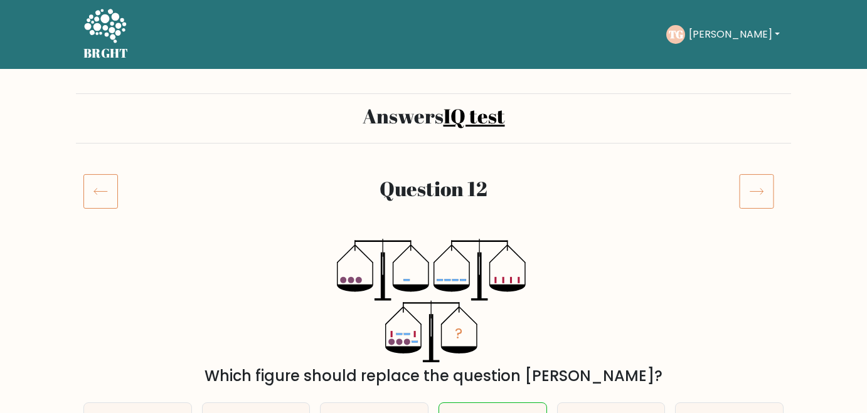
scroll to position [48, 0]
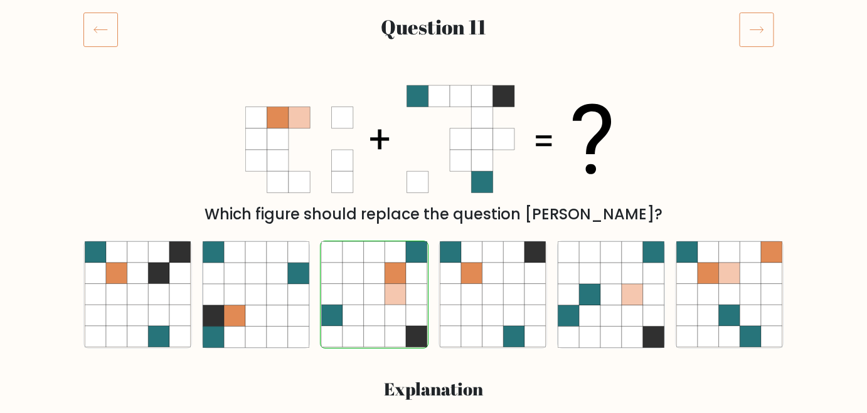
scroll to position [162, 0]
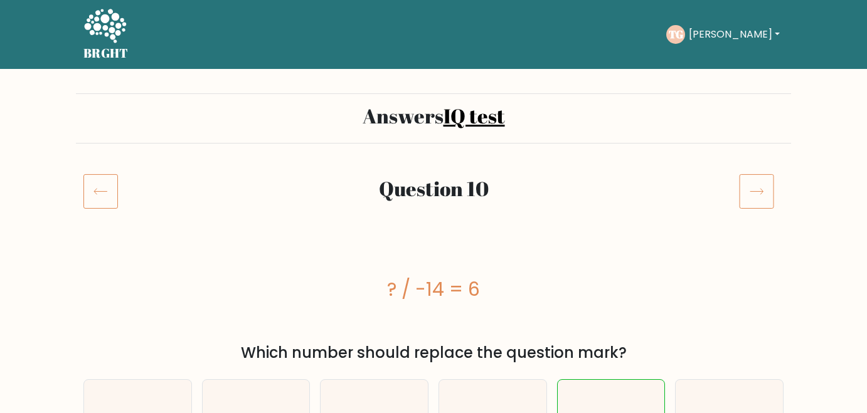
scroll to position [127, 0]
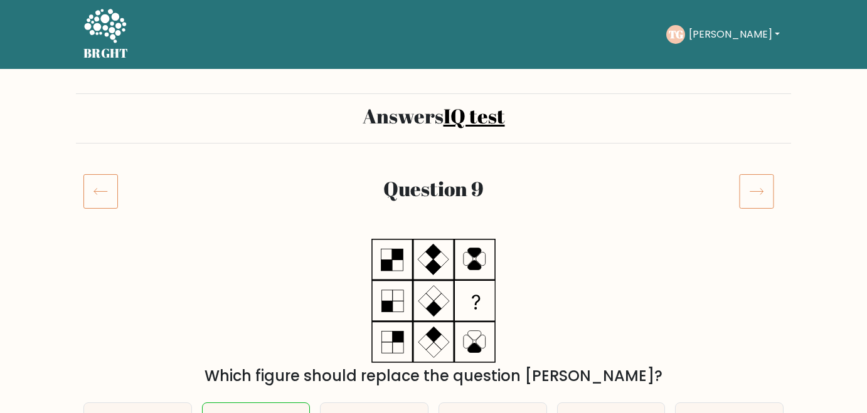
scroll to position [101, 0]
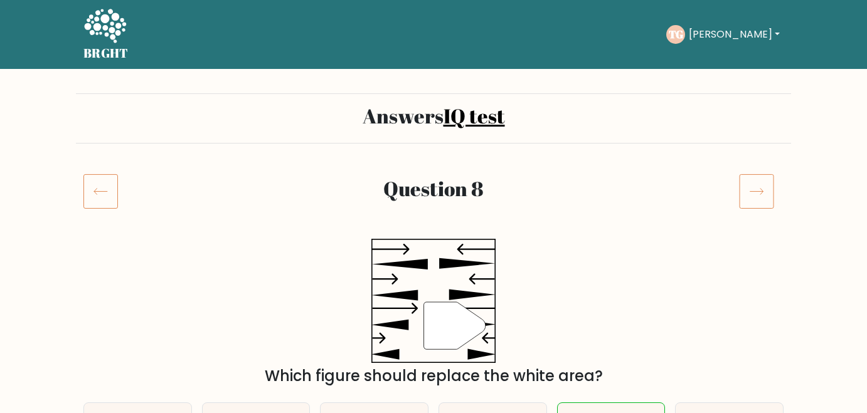
scroll to position [102, 0]
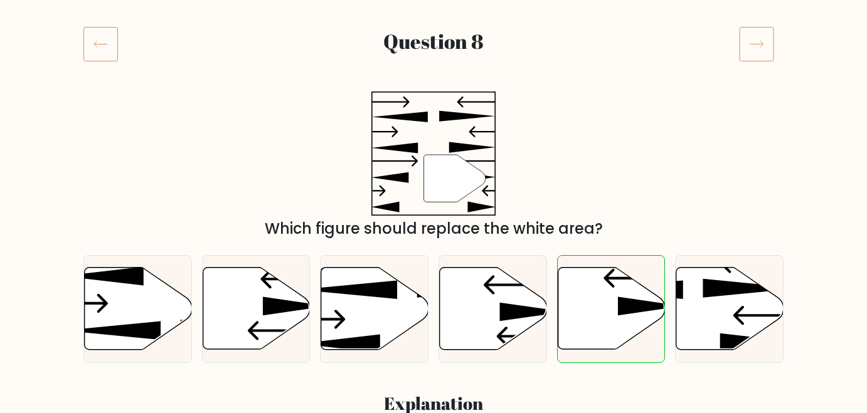
scroll to position [148, 0]
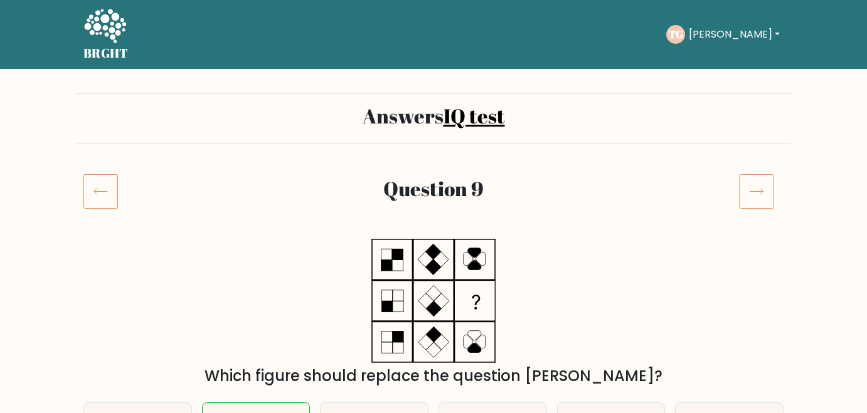
scroll to position [100, 0]
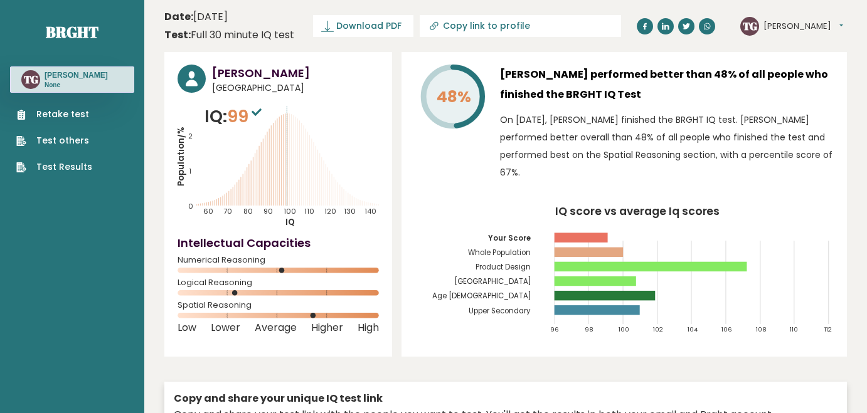
click at [75, 169] on link "Test Results" at bounding box center [54, 167] width 76 height 13
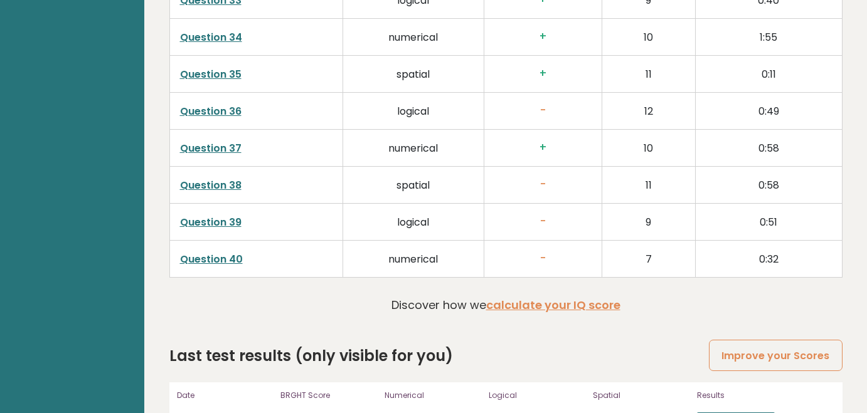
scroll to position [3220, 0]
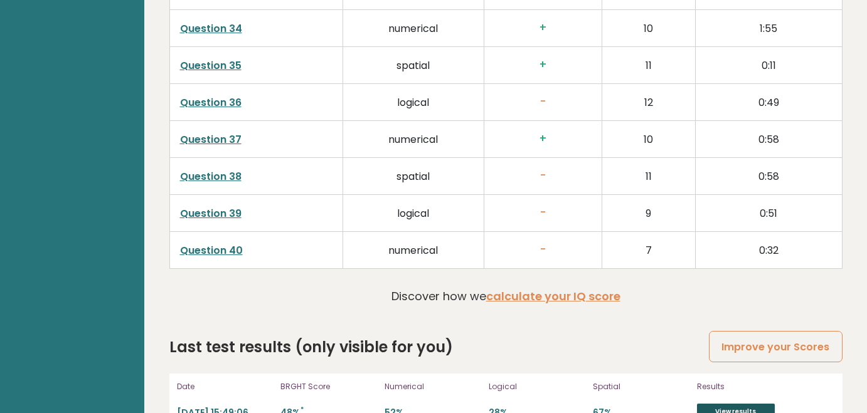
click at [738, 404] on link "View results" at bounding box center [736, 412] width 78 height 16
